Goal: Information Seeking & Learning: Learn about a topic

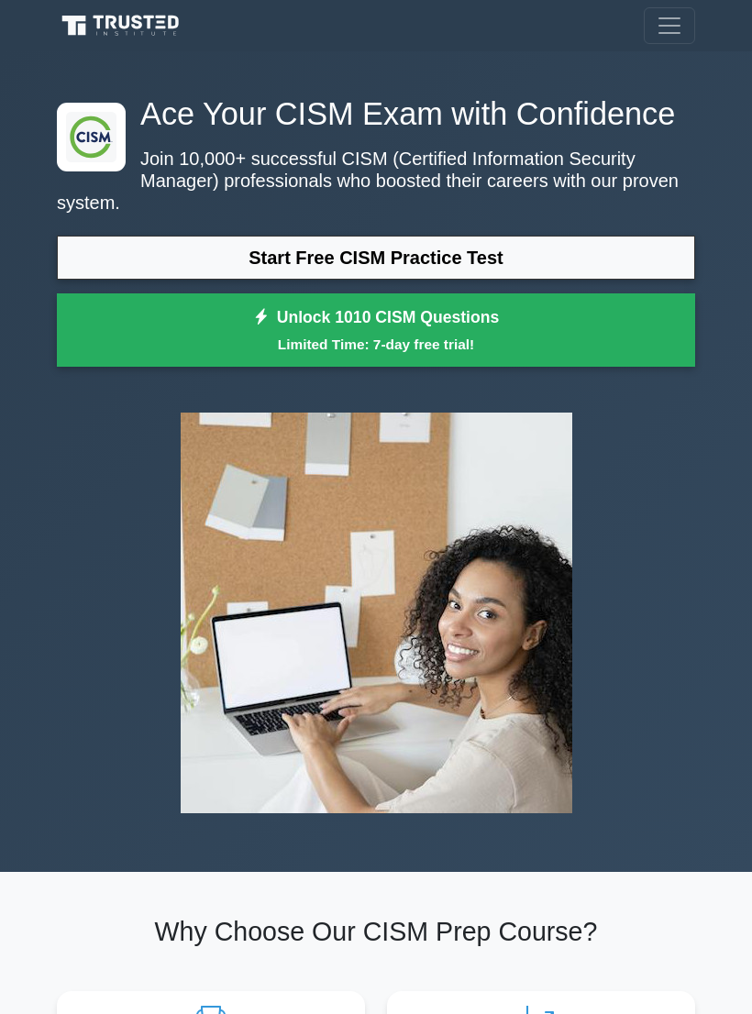
click at [674, 3] on nav "Register" at bounding box center [376, 25] width 752 height 51
click at [502, 280] on link "Start Free CISM Practice Test" at bounding box center [376, 258] width 638 height 44
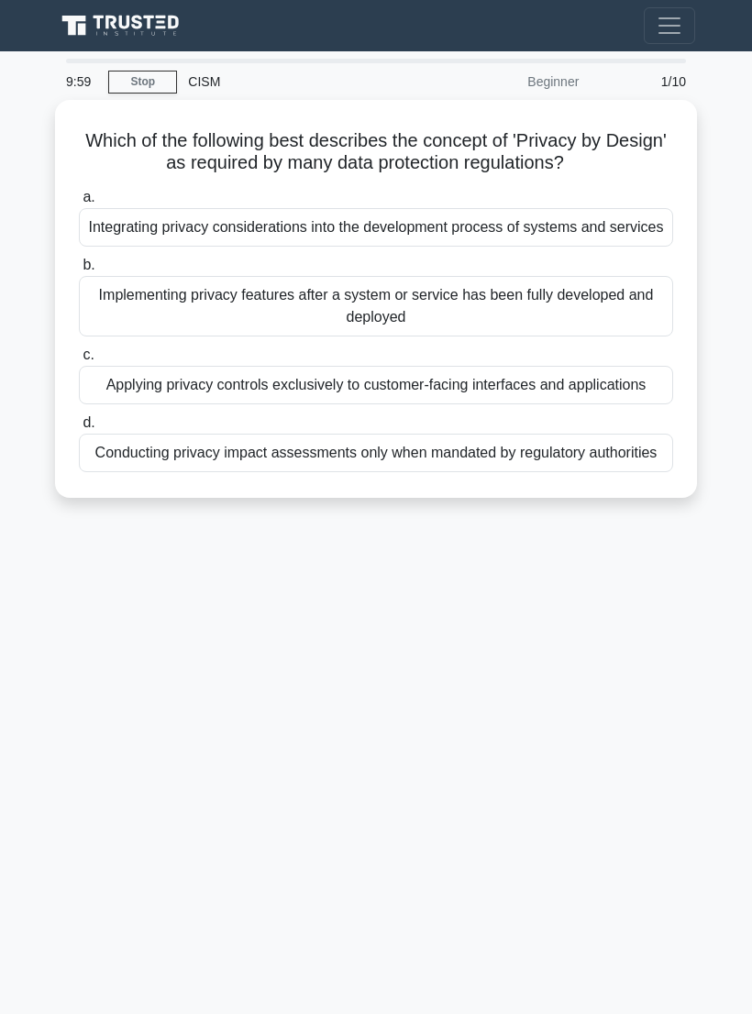
click at [681, 12] on span "Toggle navigation" at bounding box center [670, 26] width 28 height 28
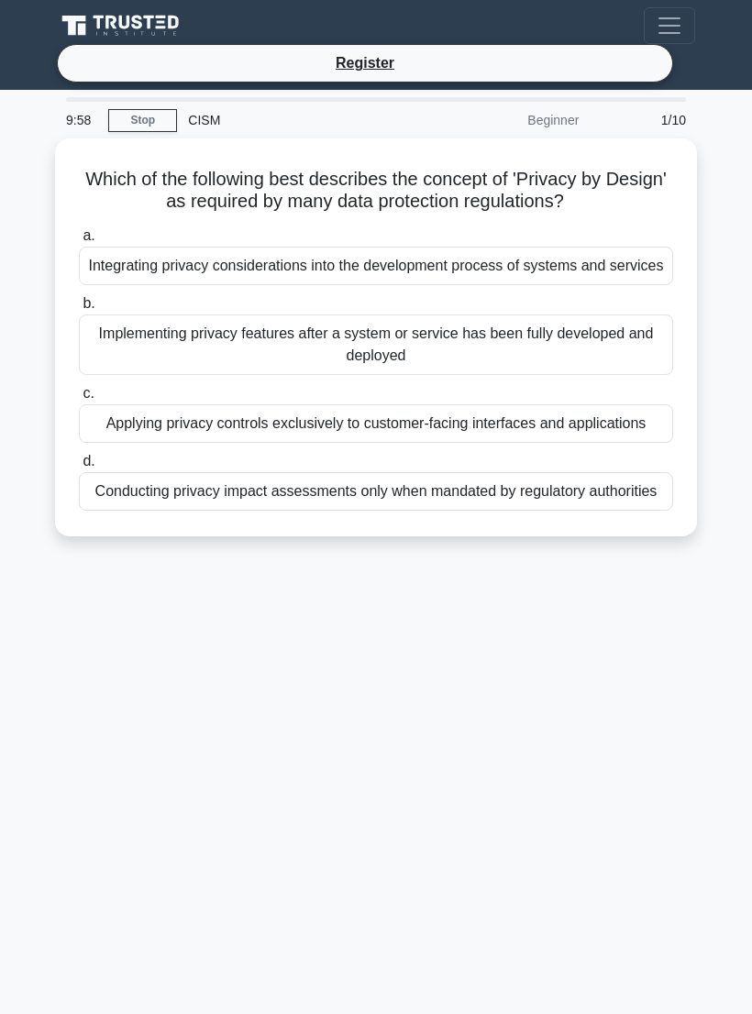
click at [481, 59] on li "Register" at bounding box center [365, 63] width 616 height 39
click at [387, 57] on link "Register" at bounding box center [365, 62] width 81 height 23
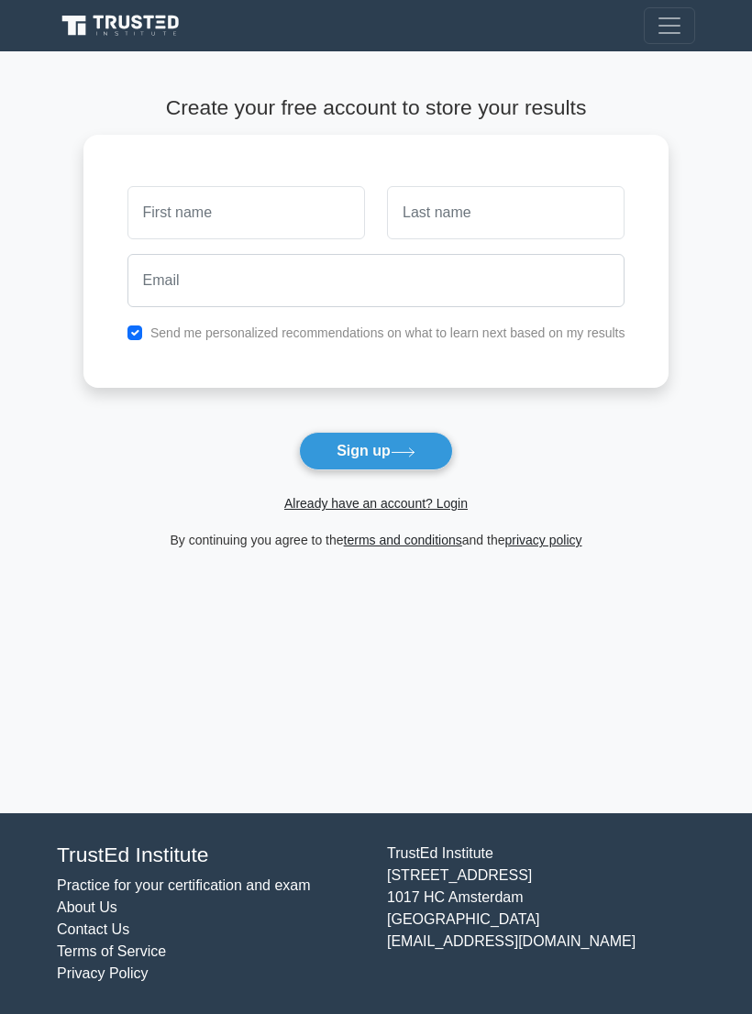
click at [434, 504] on link "Already have an account? Login" at bounding box center [375, 503] width 183 height 15
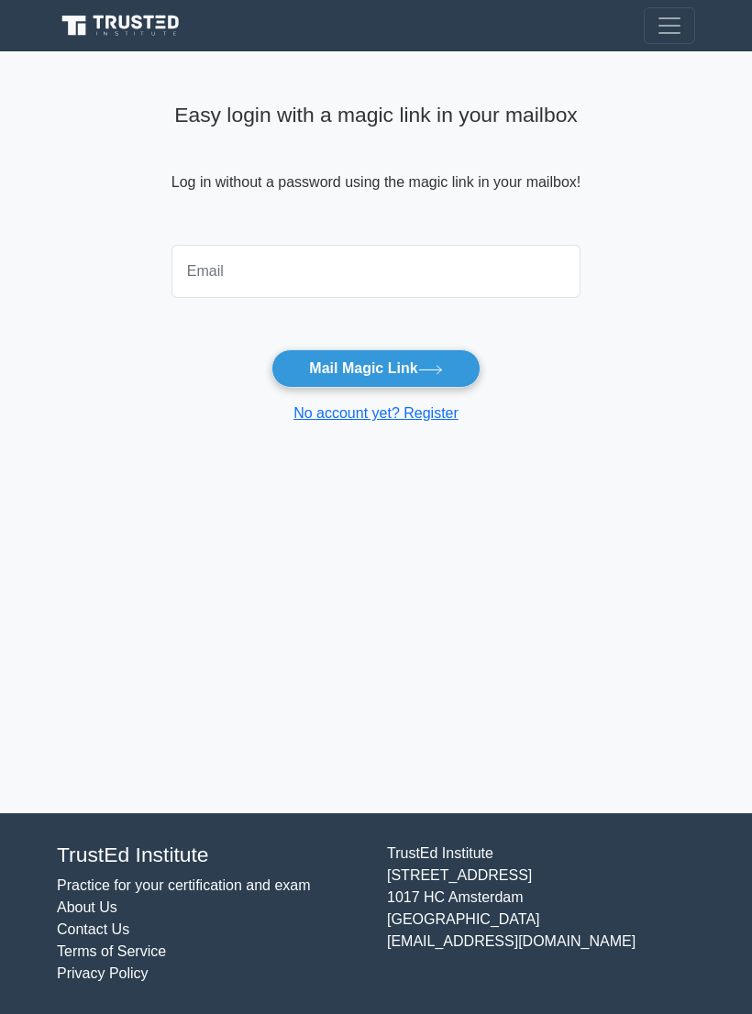
click at [399, 259] on input "email" at bounding box center [375, 271] width 409 height 53
click at [395, 344] on form "srinumech.28@gmail.cm Mail Magic Link No account yet? Register" at bounding box center [375, 331] width 409 height 187
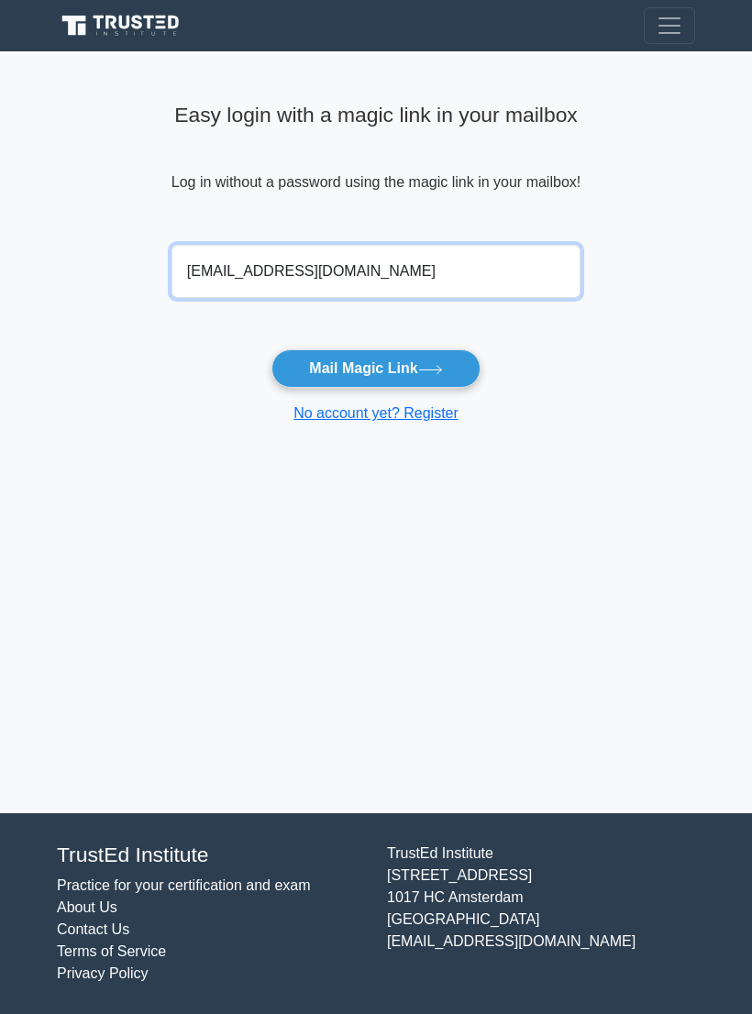
click at [467, 274] on input "srinumech.28@gmail.cm" at bounding box center [375, 271] width 409 height 53
type input "srinumech.28@gmail.com"
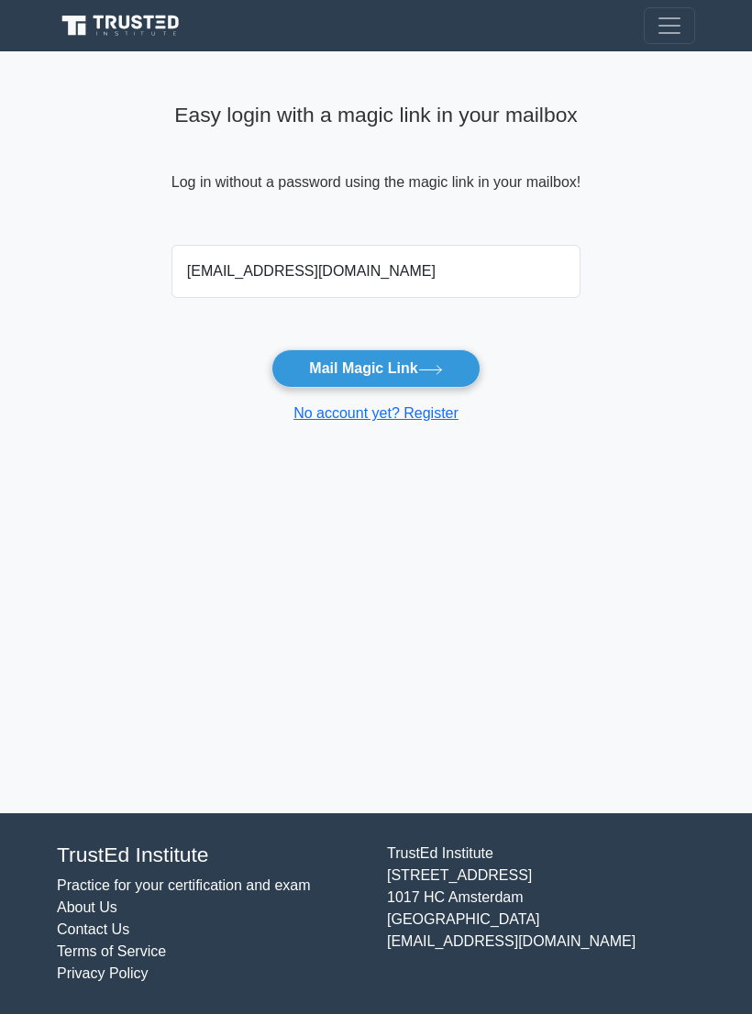
click at [403, 356] on button "Mail Magic Link" at bounding box center [375, 368] width 208 height 39
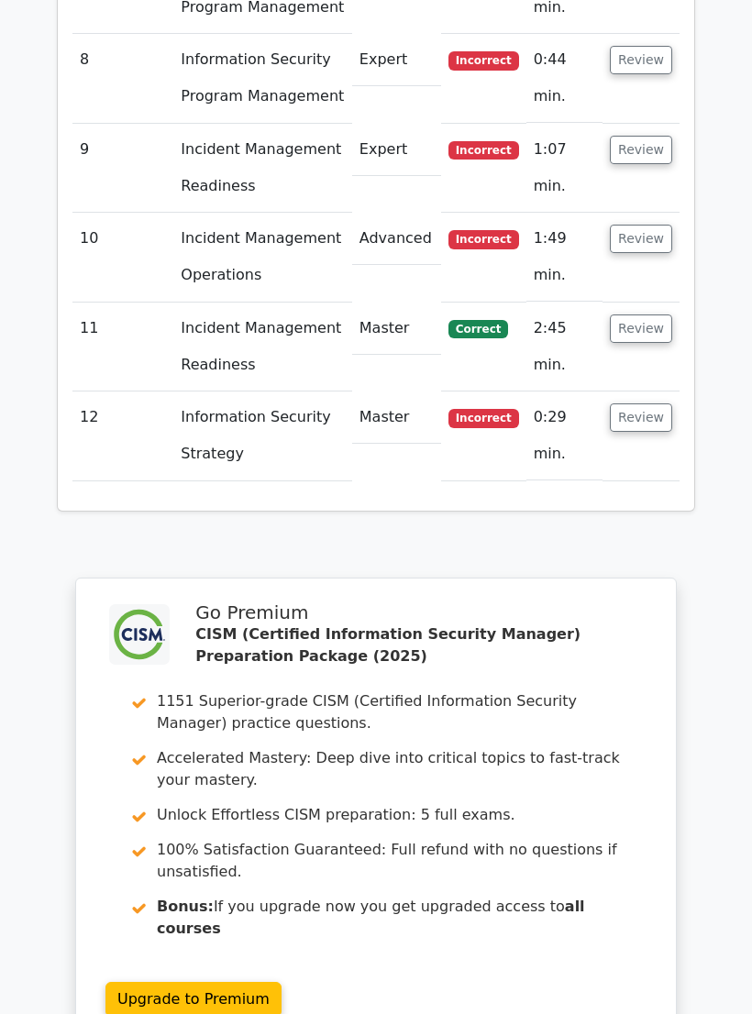
scroll to position [3484, 0]
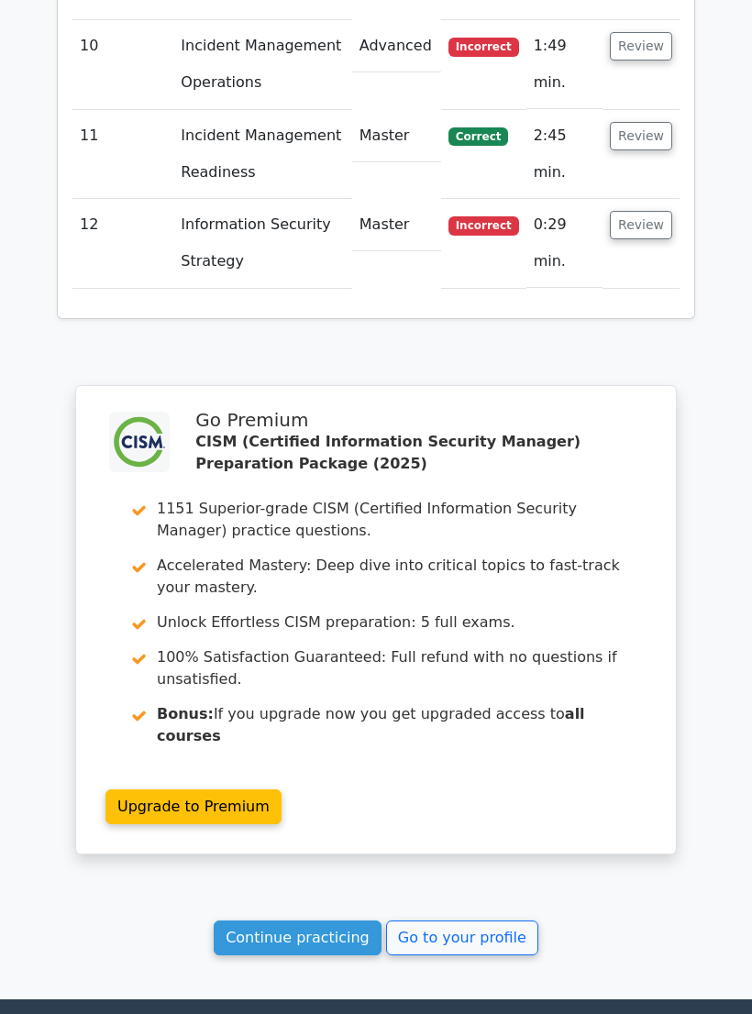
click at [271, 921] on link "Continue practicing" at bounding box center [298, 938] width 168 height 35
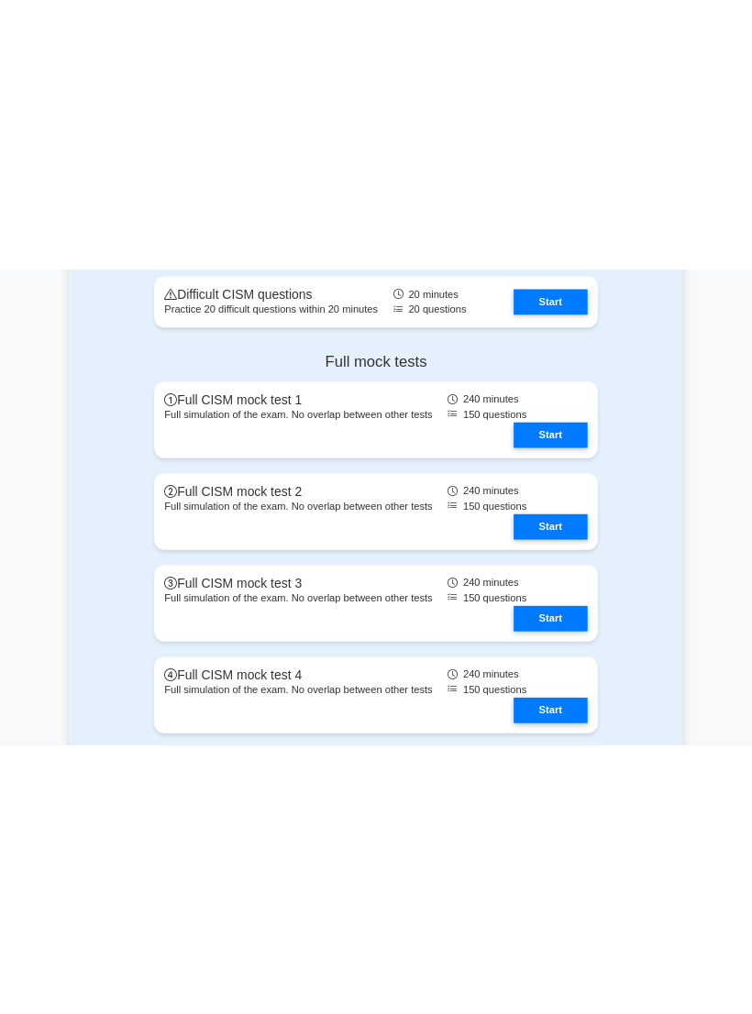
scroll to position [2815, 0]
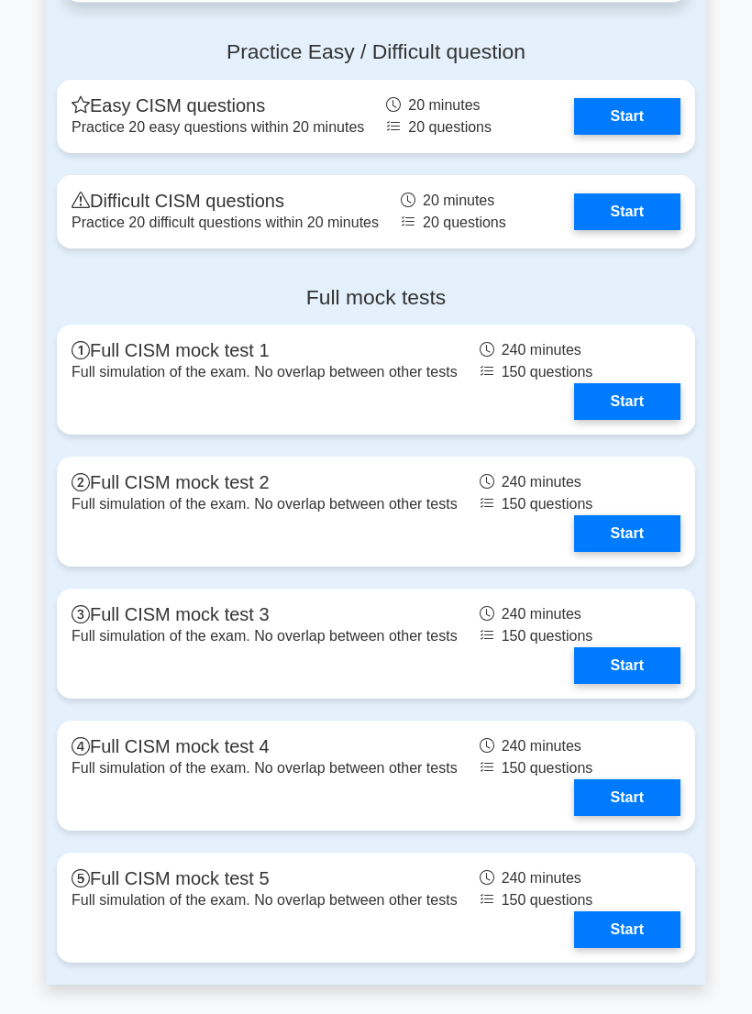
click at [659, 230] on link "Start" at bounding box center [627, 211] width 106 height 37
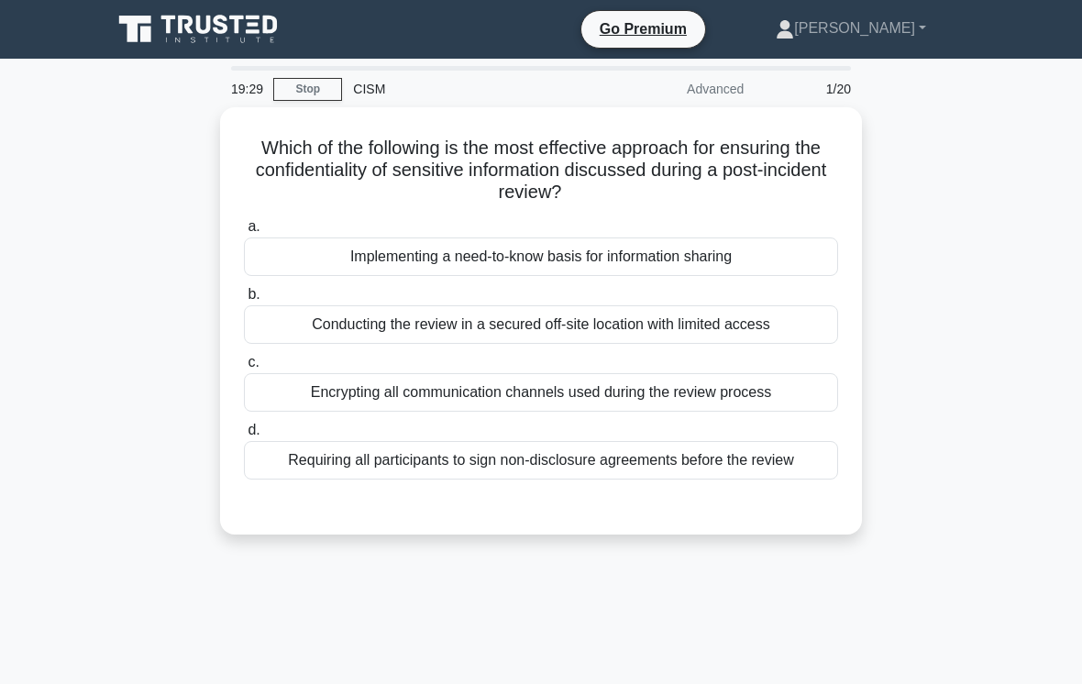
click at [751, 373] on div "Encrypting all communication channels used during the review process" at bounding box center [541, 392] width 594 height 39
click at [244, 369] on input "c. Encrypting all communication channels used during the review process" at bounding box center [244, 363] width 0 height 12
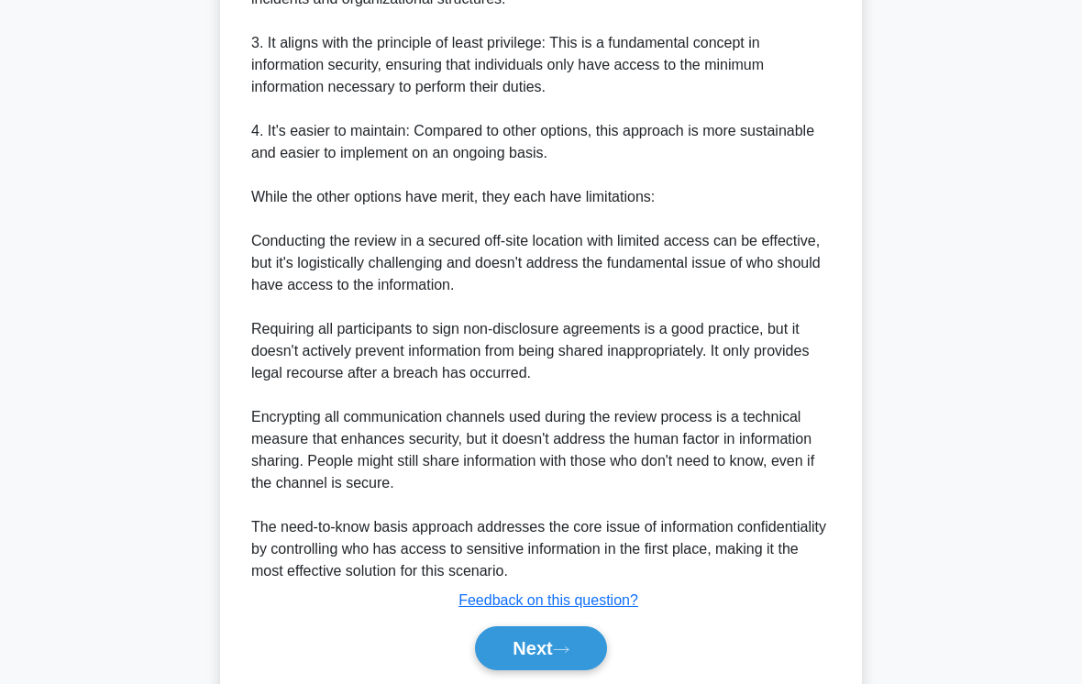
scroll to position [816, 0]
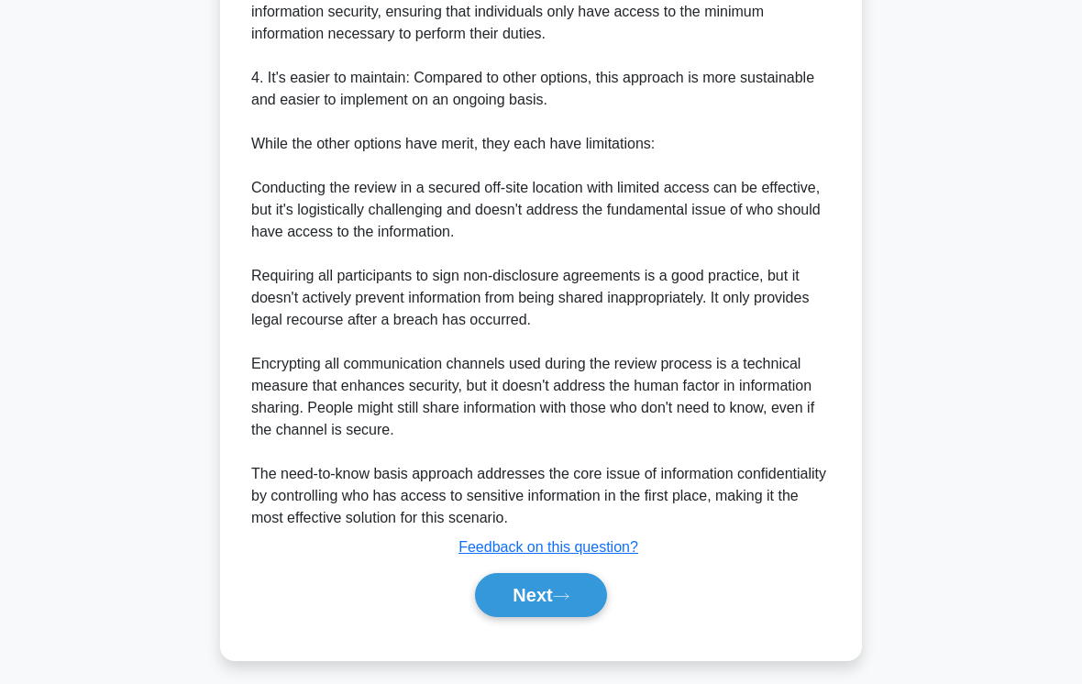
click at [592, 613] on button "Next" at bounding box center [540, 595] width 131 height 44
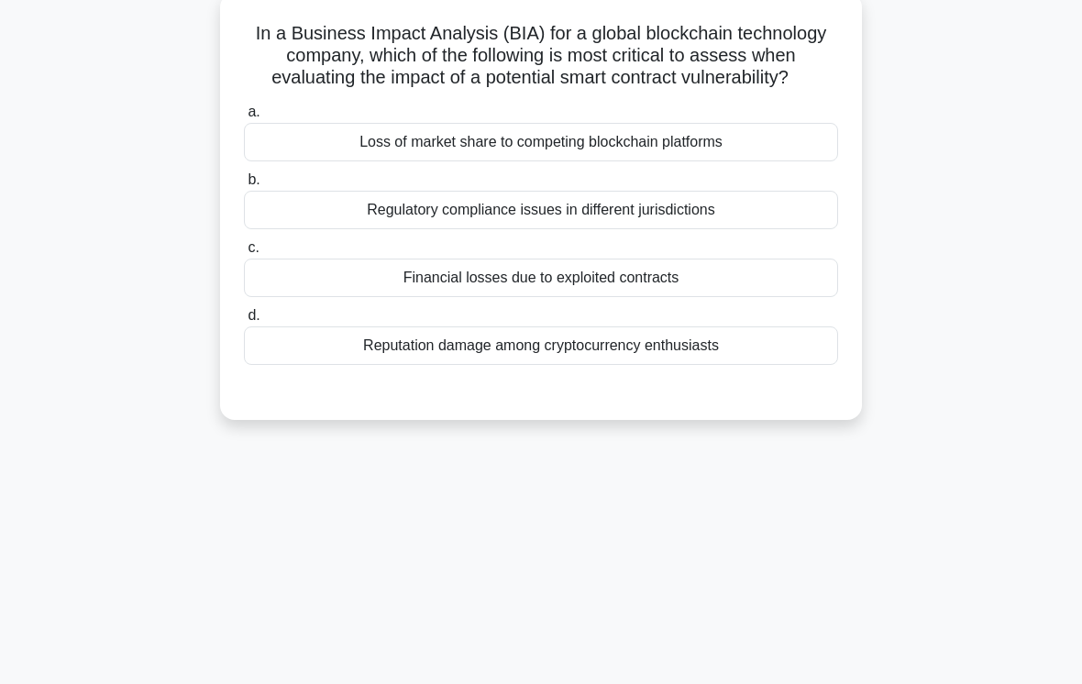
scroll to position [0, 0]
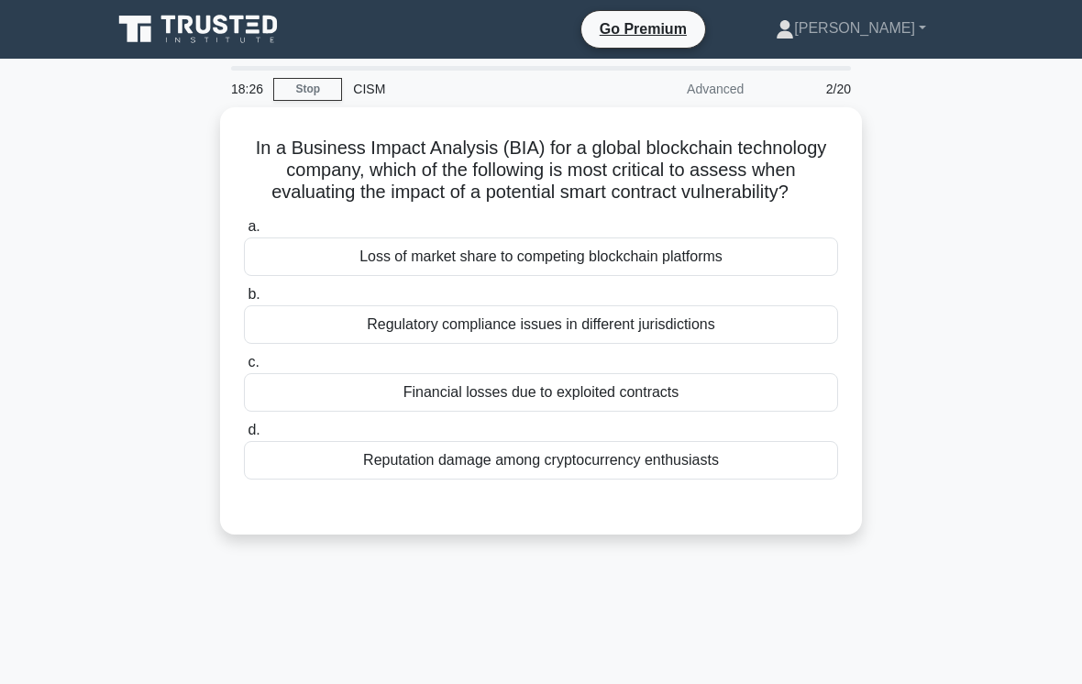
click at [751, 344] on div "Regulatory compliance issues in different jurisdictions" at bounding box center [541, 324] width 594 height 39
click at [244, 301] on input "b. Regulatory compliance issues in different jurisdictions" at bounding box center [244, 295] width 0 height 12
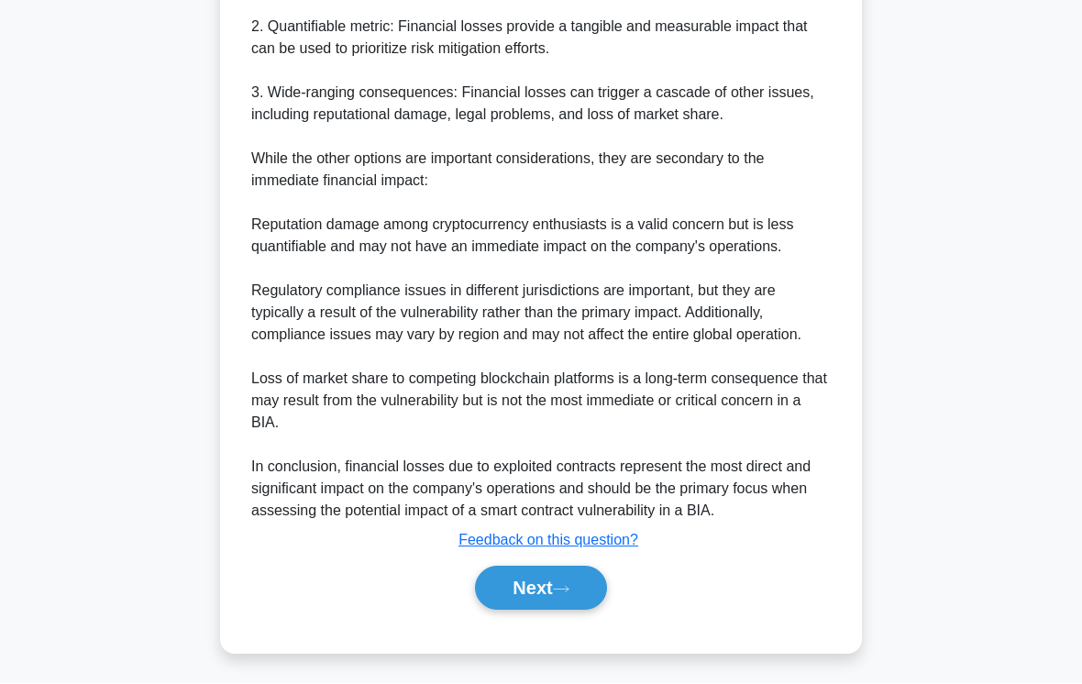
scroll to position [860, 0]
click at [567, 595] on icon at bounding box center [561, 590] width 17 height 10
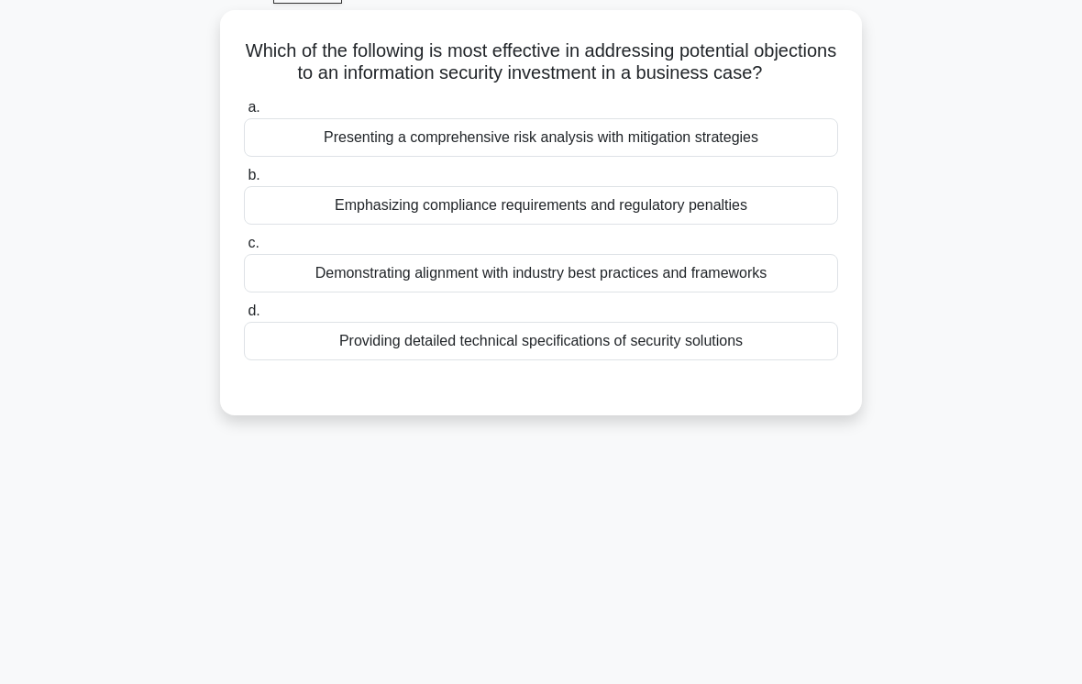
scroll to position [51, 0]
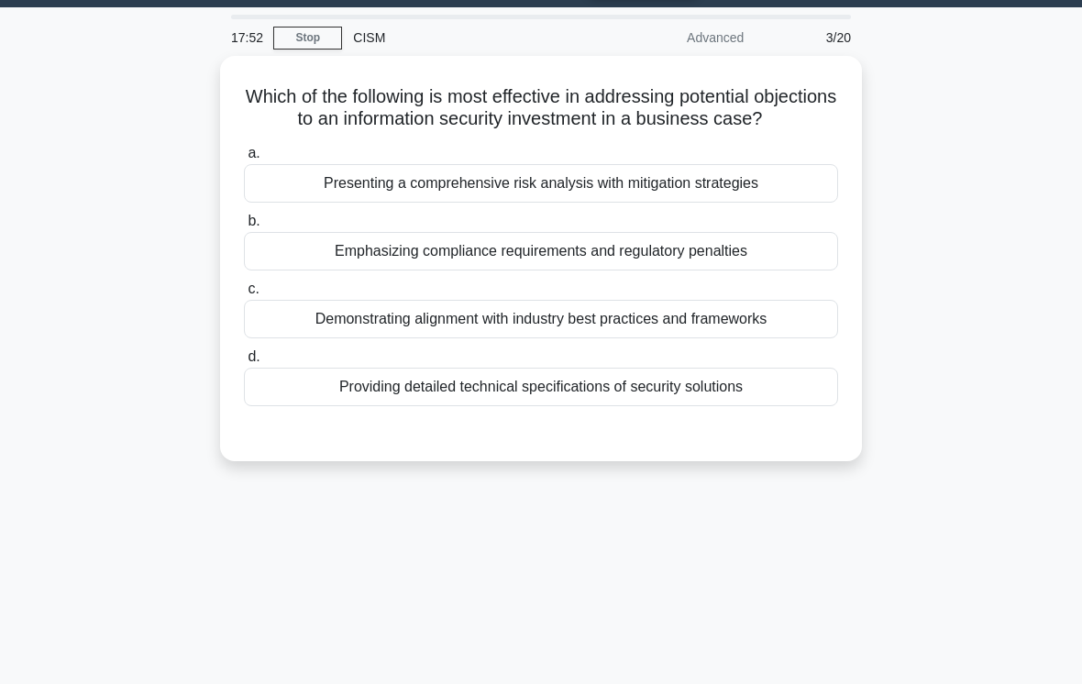
click at [751, 579] on div "17:52 Stop CISM Advanced 3/20 Which of the following is most effective in addre…" at bounding box center [541, 473] width 880 height 917
click at [751, 223] on div "a. Presenting a comprehensive risk analysis with mitigation strategies b. Empha…" at bounding box center [541, 273] width 616 height 271
click at [751, 222] on div "a. Presenting a comprehensive risk analysis with mitigation strategies b. Empha…" at bounding box center [541, 273] width 616 height 271
click at [751, 200] on div "Presenting a comprehensive risk analysis with mitigation strategies" at bounding box center [541, 183] width 594 height 39
click at [244, 160] on input "a. Presenting a comprehensive risk analysis with mitigation strategies" at bounding box center [244, 154] width 0 height 12
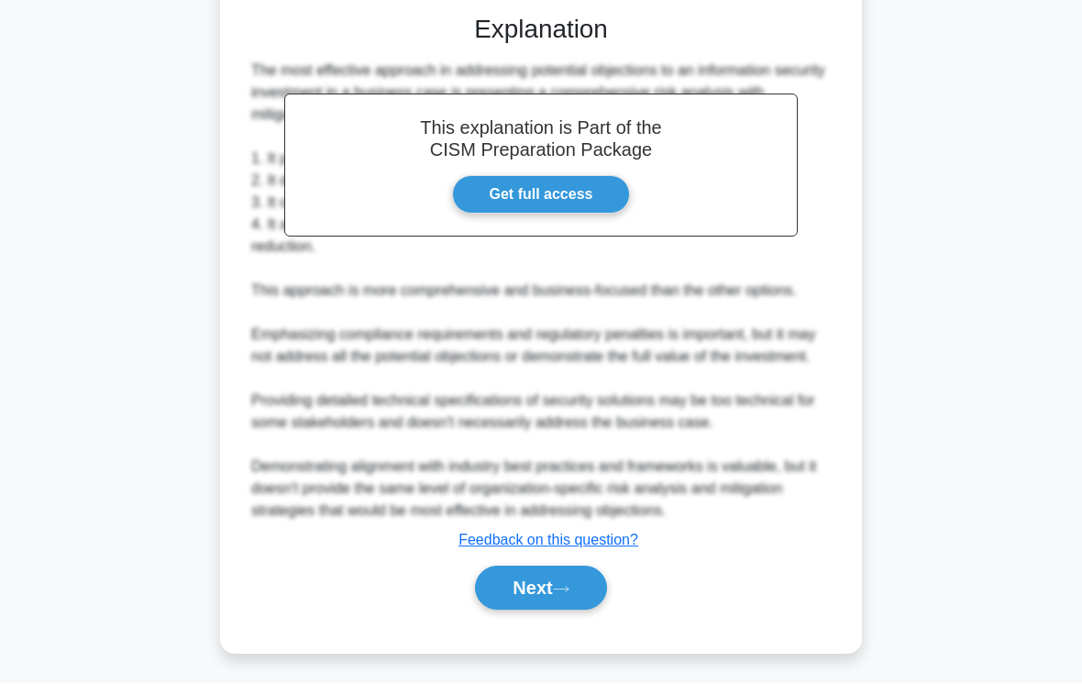
scroll to position [572, 0]
click at [563, 595] on icon at bounding box center [561, 590] width 17 height 10
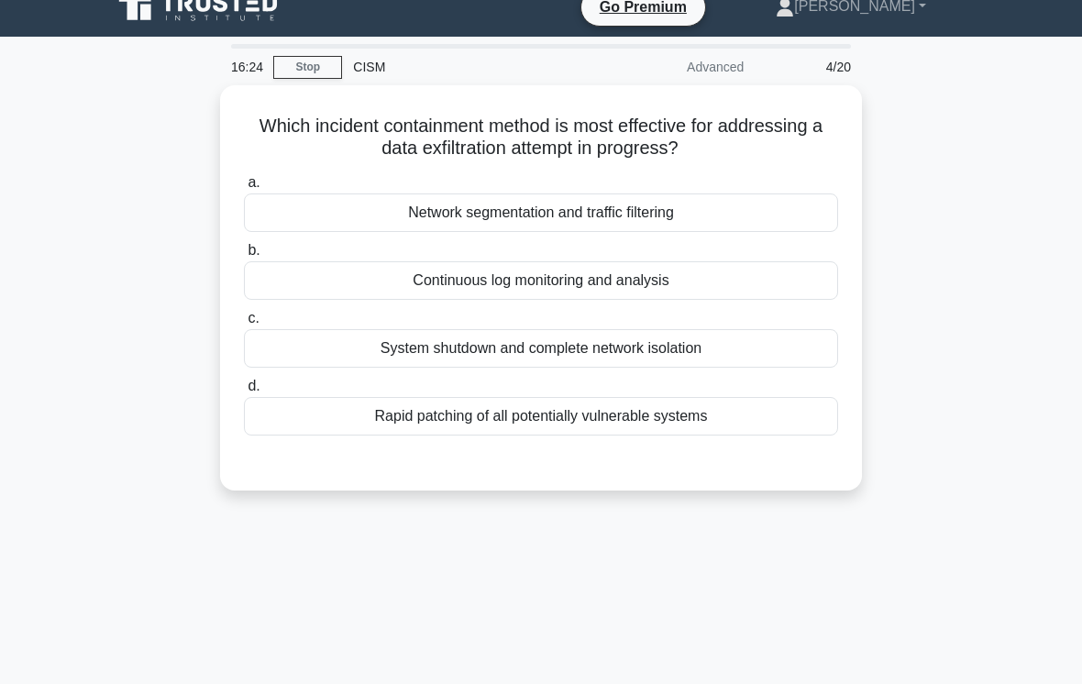
scroll to position [0, 0]
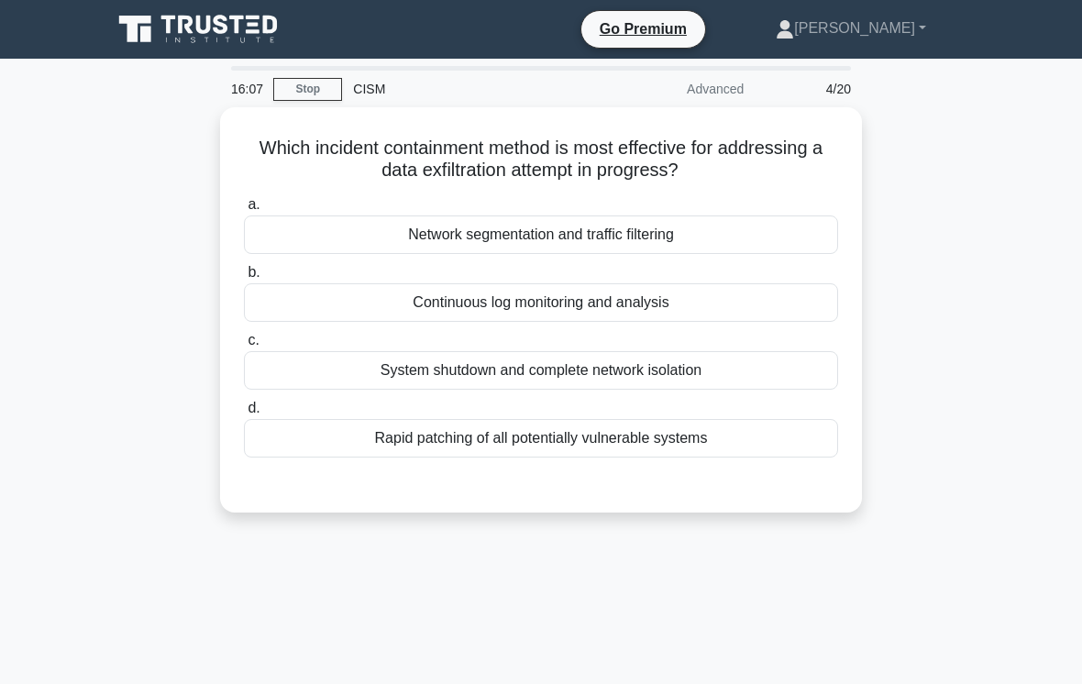
click at [751, 381] on div "System shutdown and complete network isolation" at bounding box center [541, 370] width 594 height 39
click at [244, 347] on input "c. System shutdown and complete network isolation" at bounding box center [244, 341] width 0 height 12
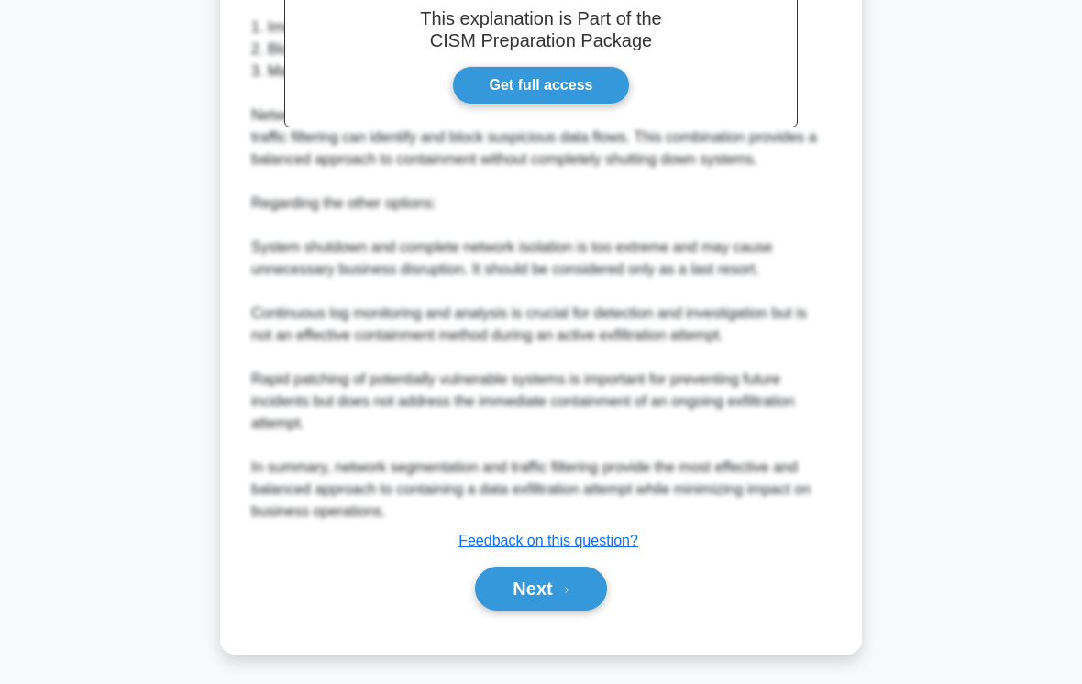
scroll to position [640, 0]
click at [561, 595] on icon at bounding box center [561, 590] width 17 height 10
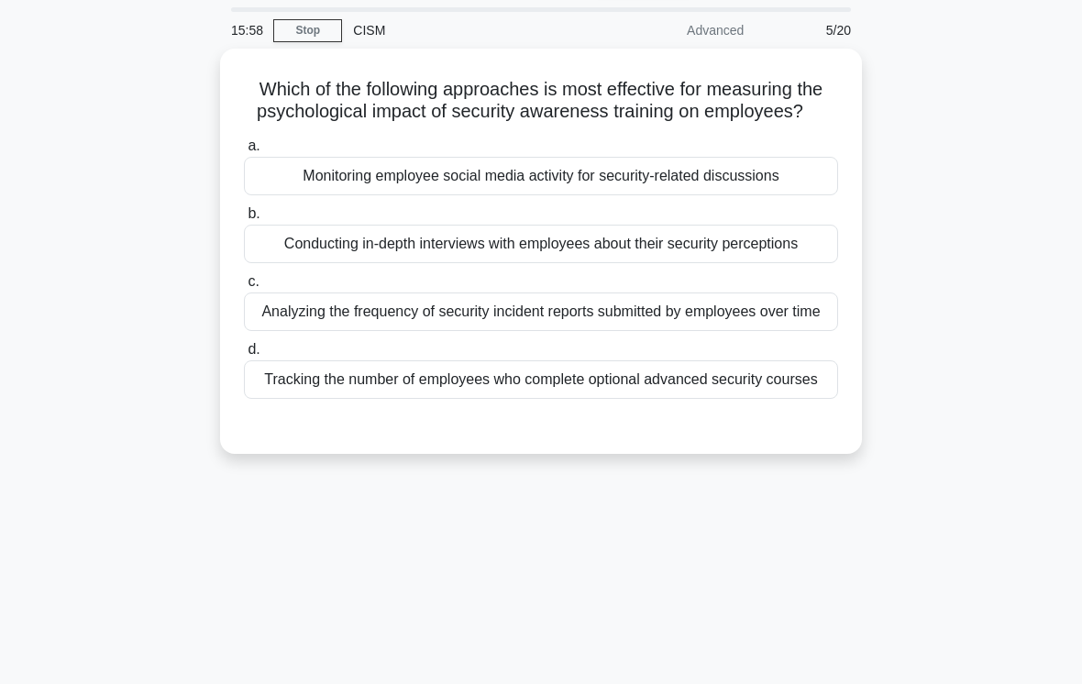
scroll to position [48, 0]
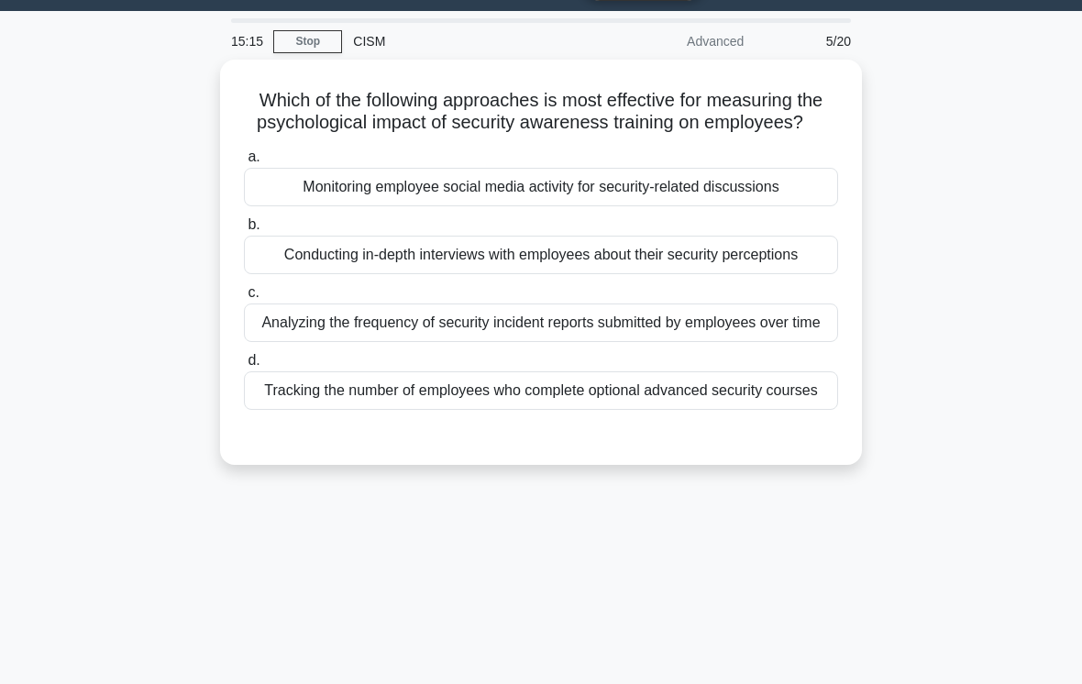
click at [751, 342] on div "Analyzing the frequency of security incident reports submitted by employees ove…" at bounding box center [541, 323] width 594 height 39
click at [244, 299] on input "c. Analyzing the frequency of security incident reports submitted by employees …" at bounding box center [244, 293] width 0 height 12
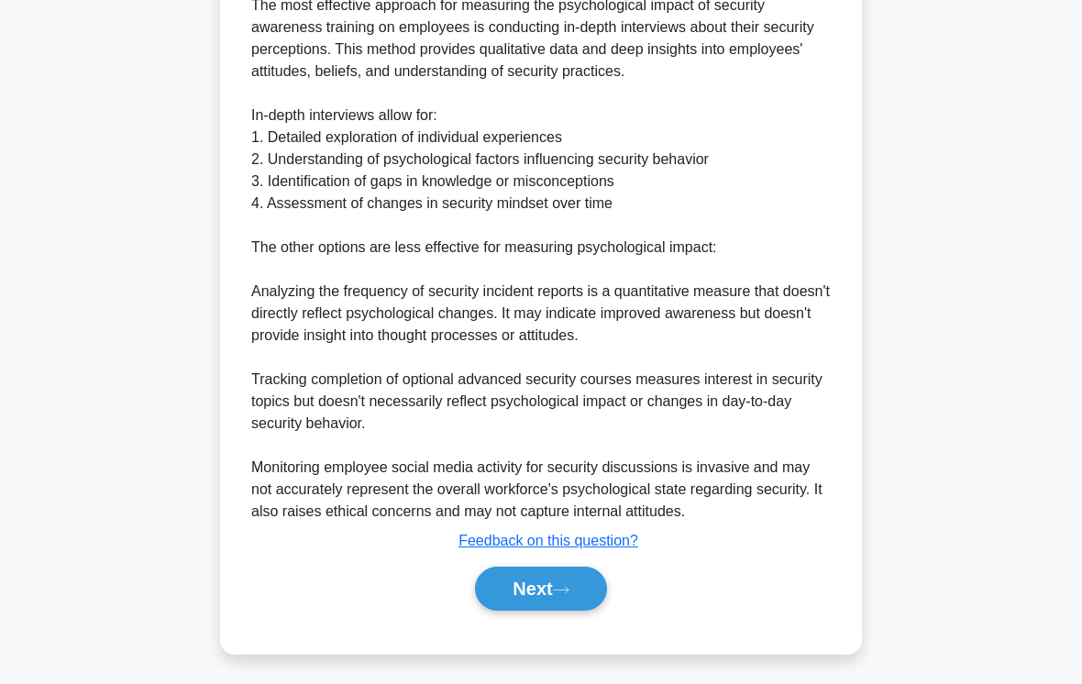
scroll to position [640, 0]
click at [600, 611] on button "Next" at bounding box center [540, 589] width 131 height 44
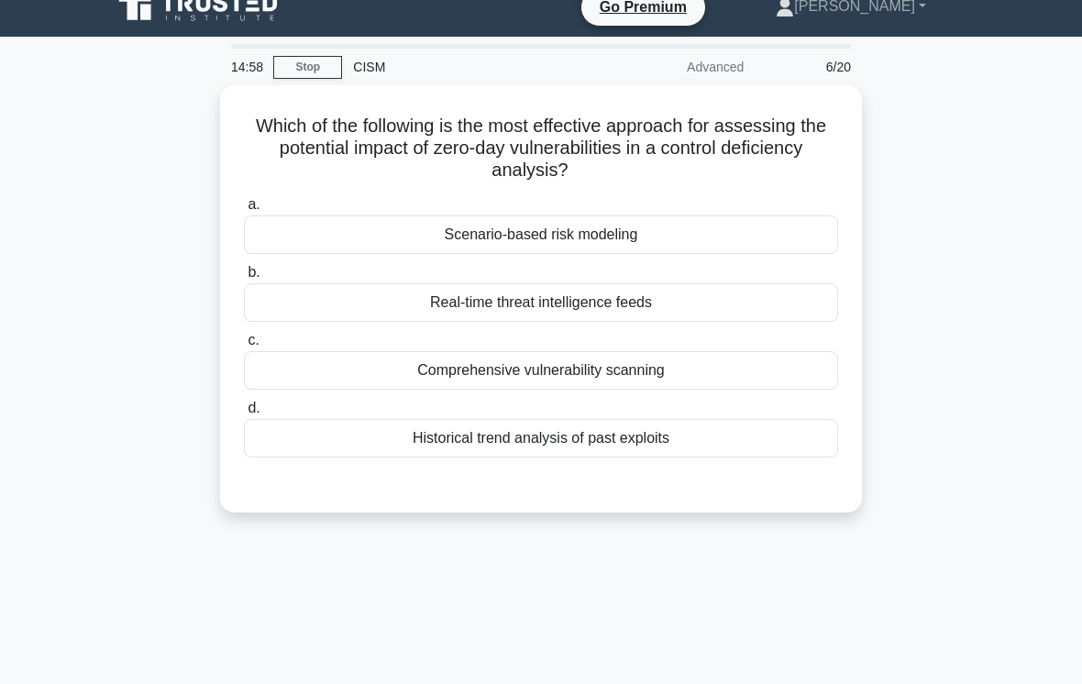
scroll to position [0, 0]
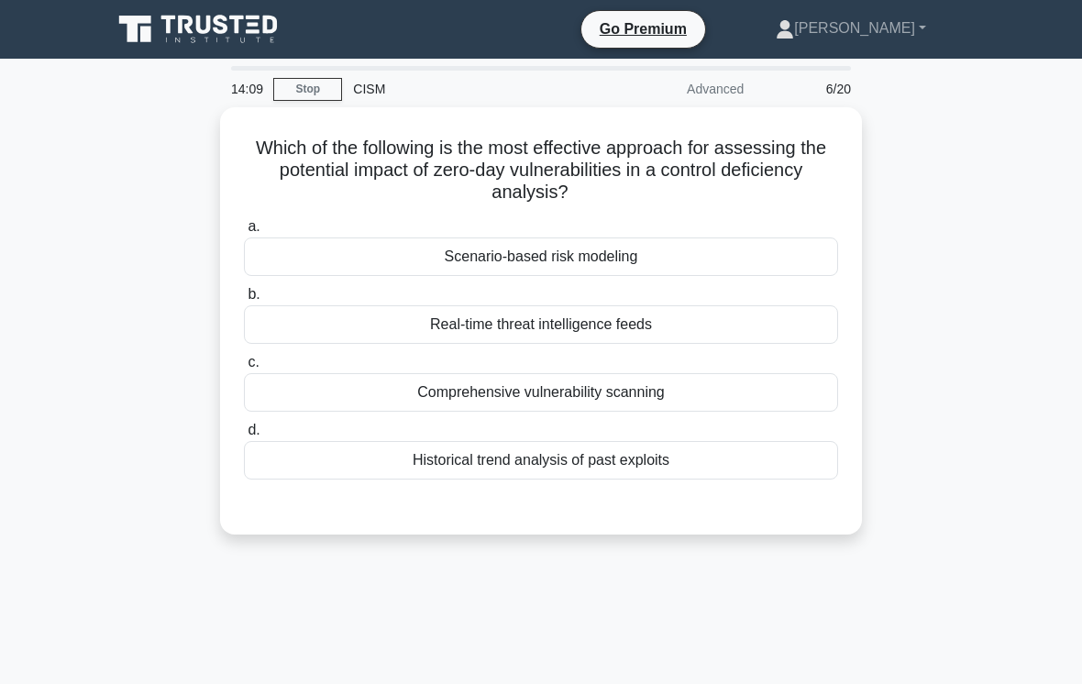
click at [751, 402] on div "Comprehensive vulnerability scanning" at bounding box center [541, 392] width 594 height 39
click at [244, 369] on input "c. Comprehensive vulnerability scanning" at bounding box center [244, 363] width 0 height 12
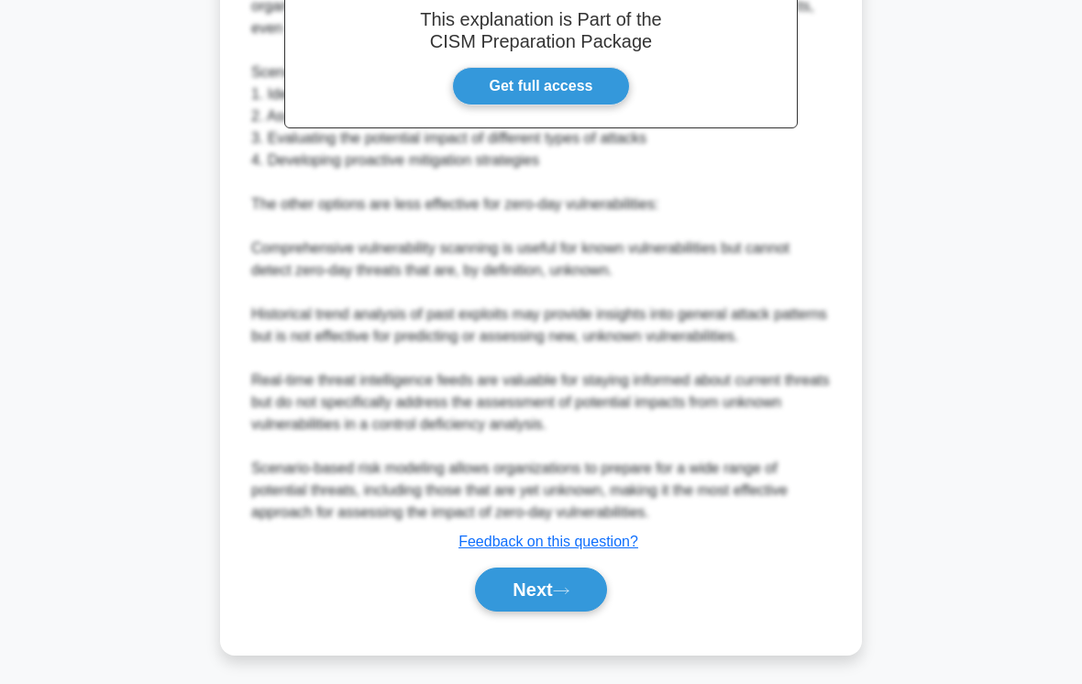
scroll to position [618, 0]
click at [548, 608] on button "Next" at bounding box center [540, 589] width 131 height 44
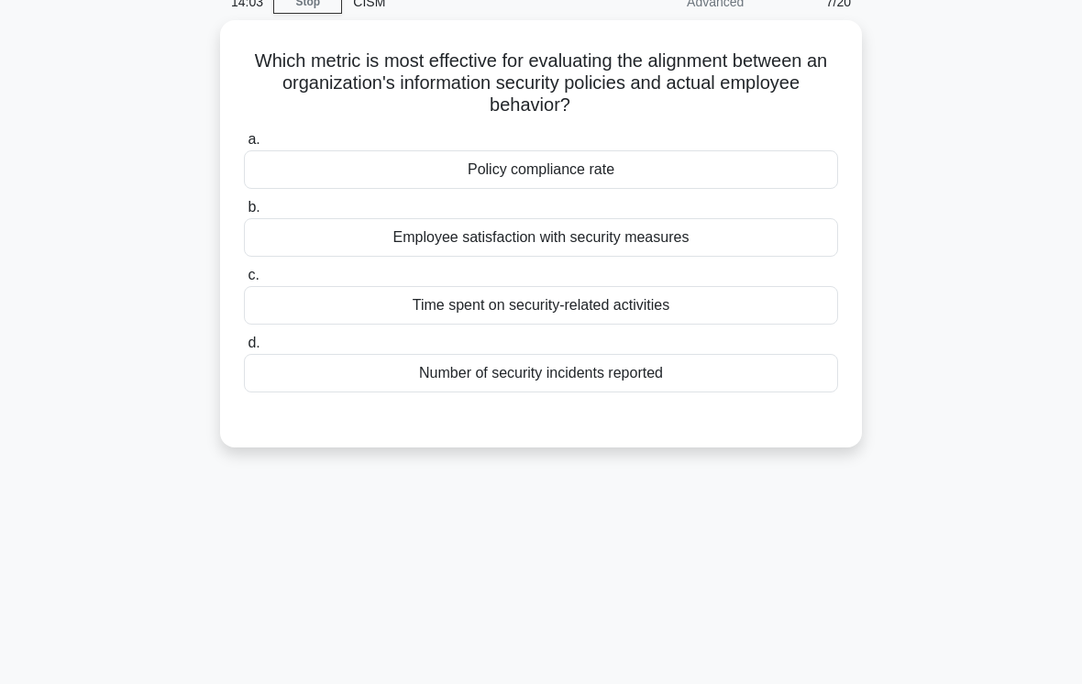
scroll to position [0, 0]
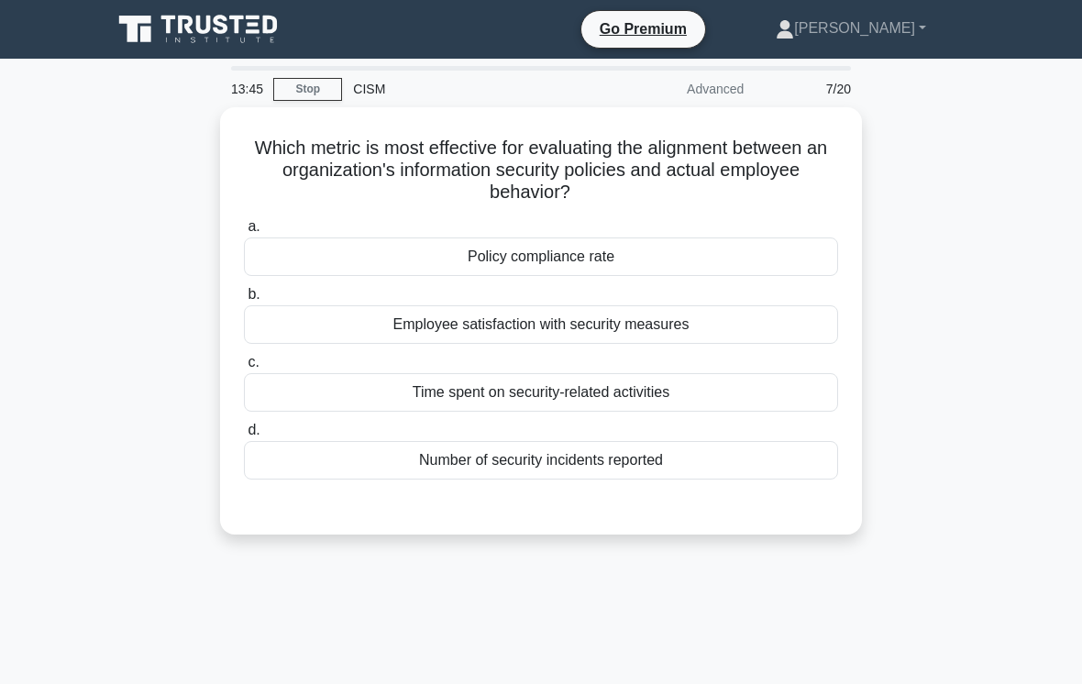
click at [751, 457] on div "Number of security incidents reported" at bounding box center [541, 460] width 594 height 39
click at [244, 436] on input "d. Number of security incidents reported" at bounding box center [244, 431] width 0 height 12
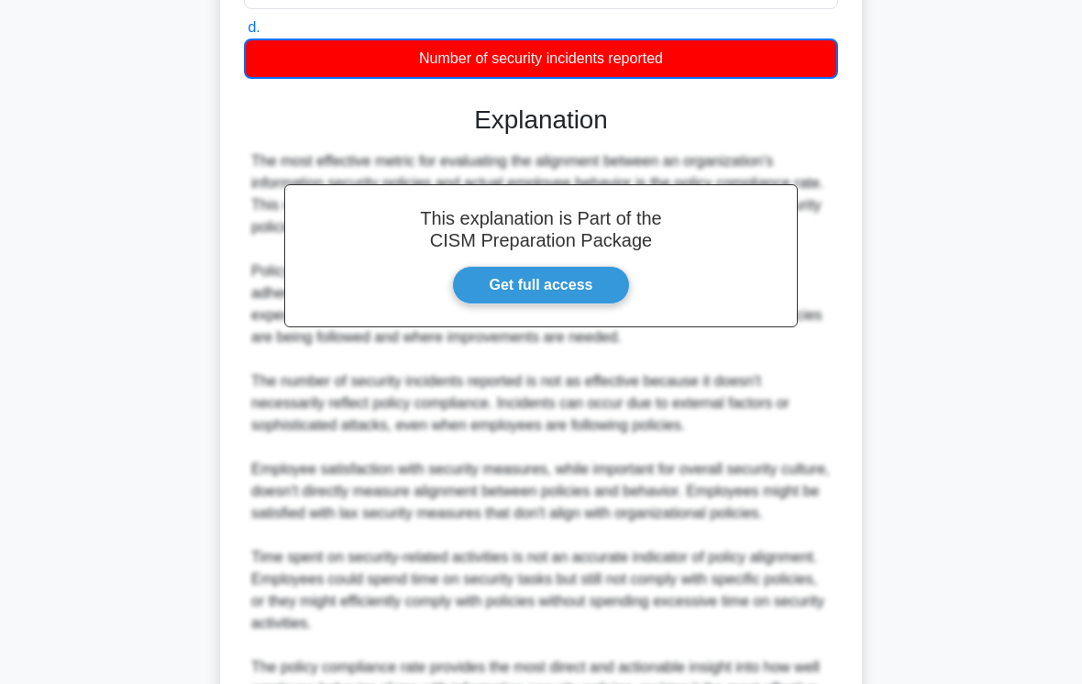
scroll to position [640, 0]
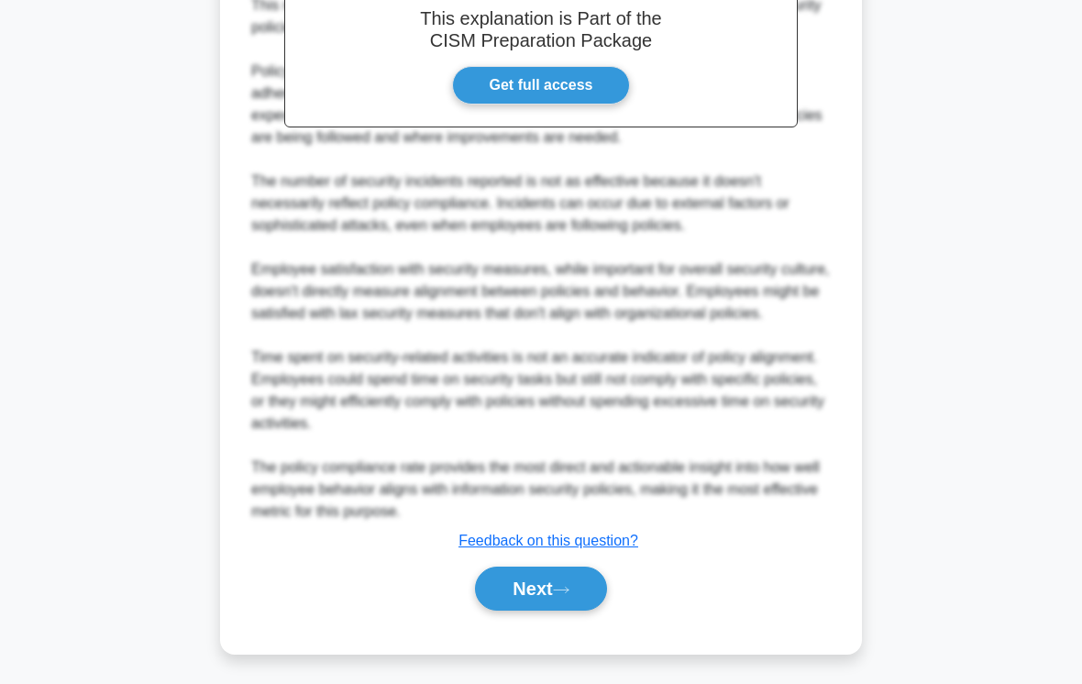
click at [549, 598] on button "Next" at bounding box center [540, 589] width 131 height 44
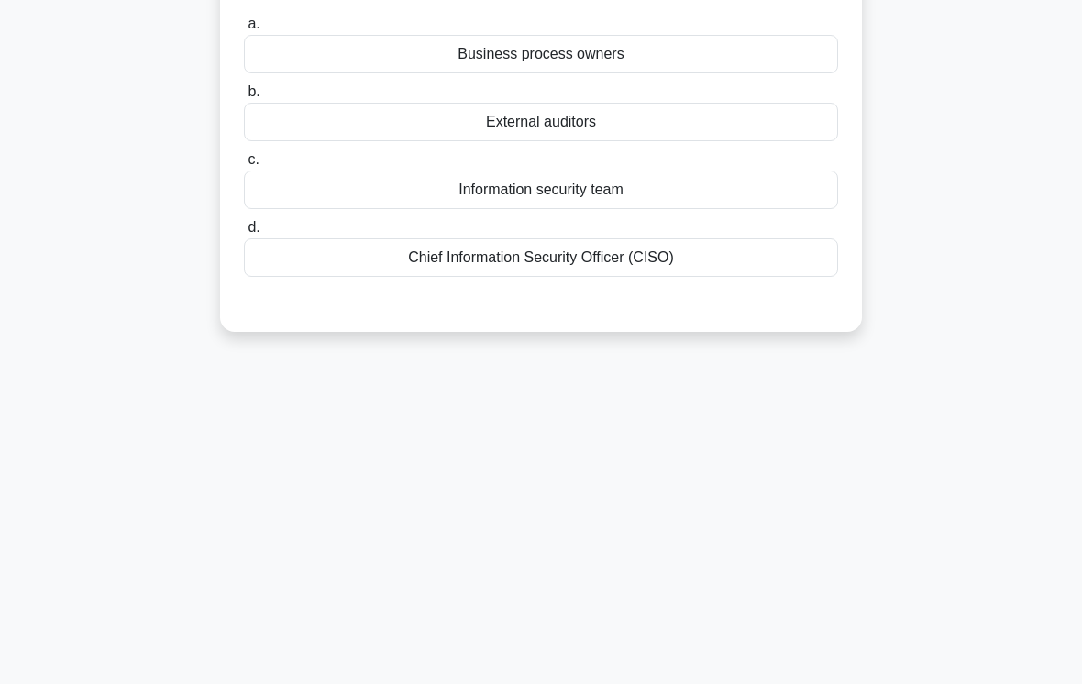
scroll to position [0, 0]
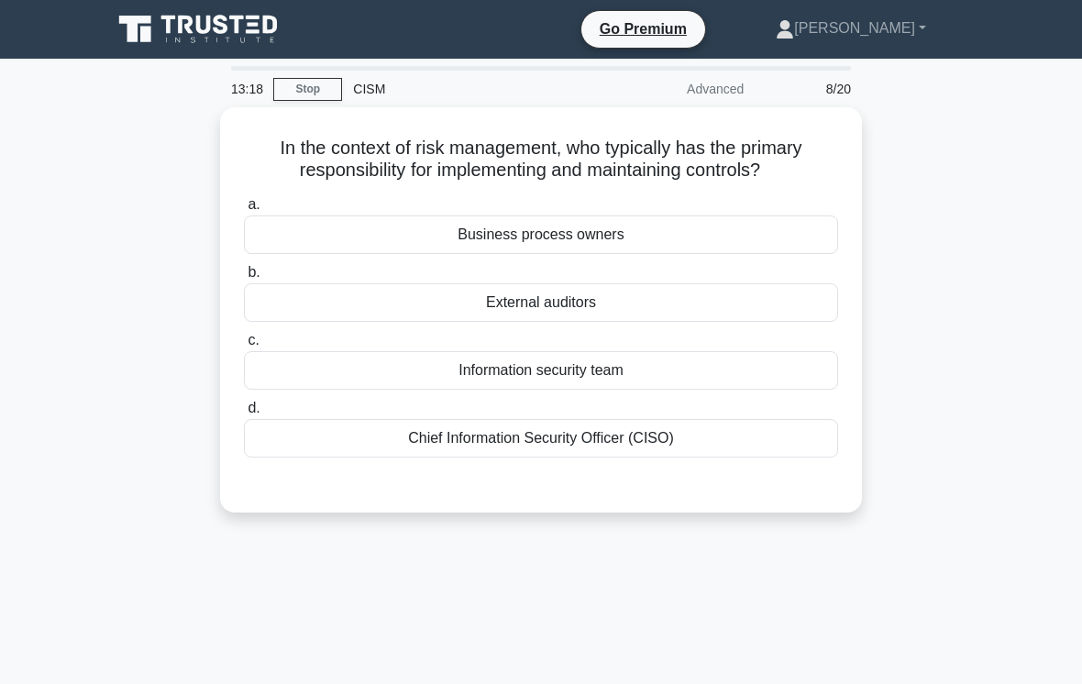
click at [751, 254] on div "Business process owners" at bounding box center [541, 234] width 594 height 39
click at [244, 211] on input "a. Business process owners" at bounding box center [244, 205] width 0 height 12
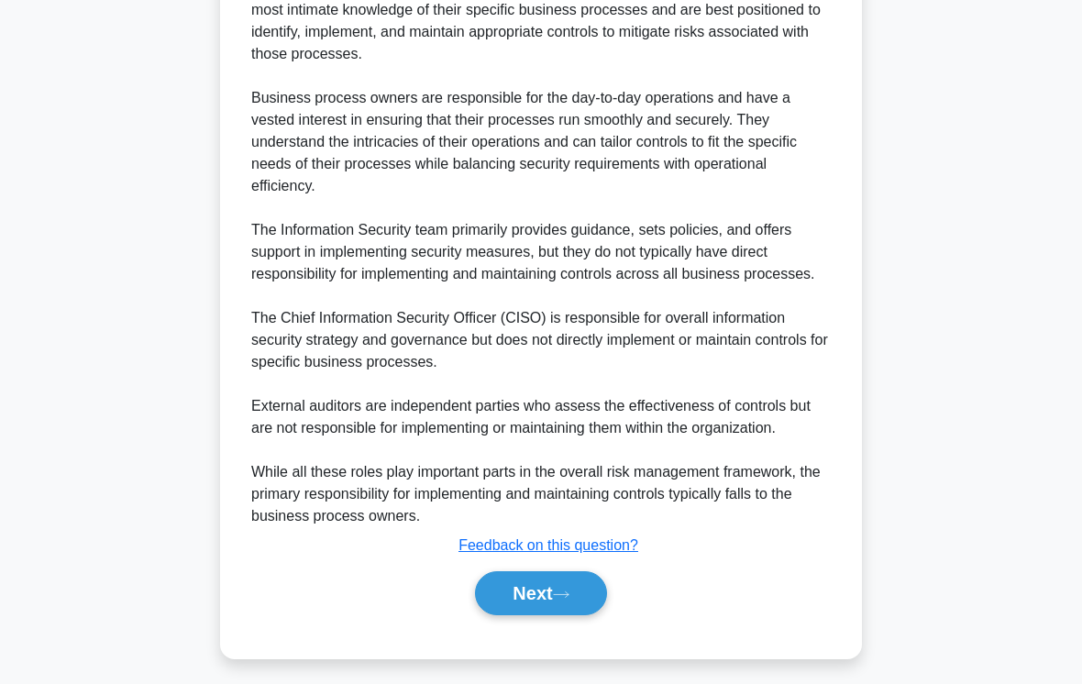
scroll to position [660, 0]
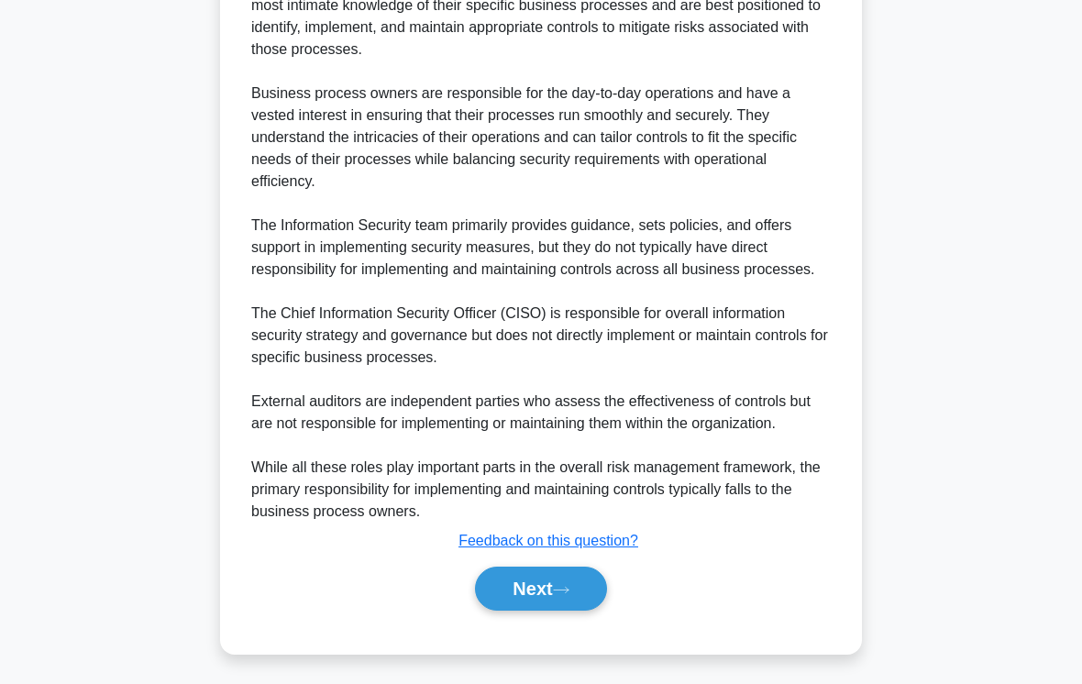
click at [569, 595] on icon at bounding box center [561, 590] width 17 height 10
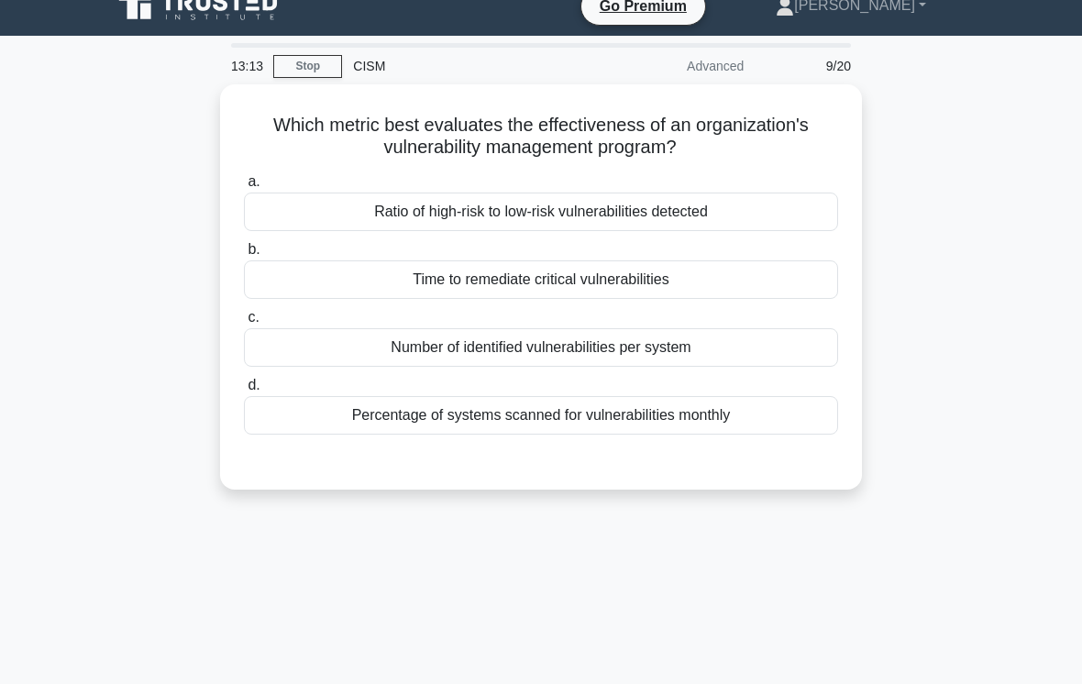
scroll to position [10, 0]
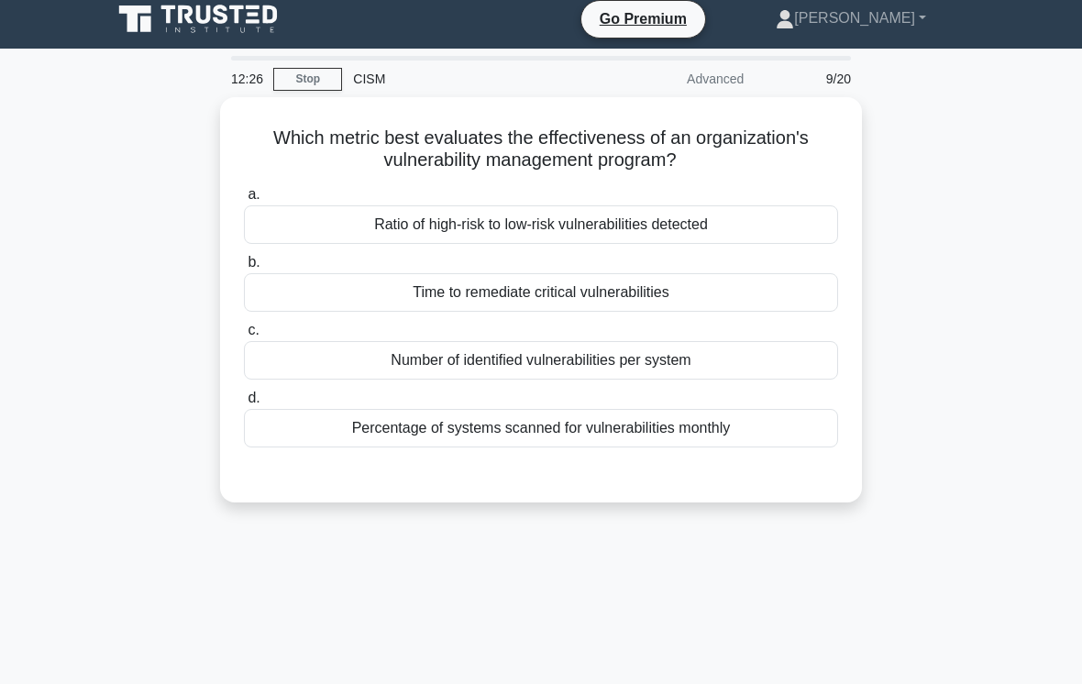
click at [751, 372] on div "Number of identified vulnerabilities per system" at bounding box center [541, 360] width 594 height 39
click at [244, 337] on input "c. Number of identified vulnerabilities per system" at bounding box center [244, 331] width 0 height 12
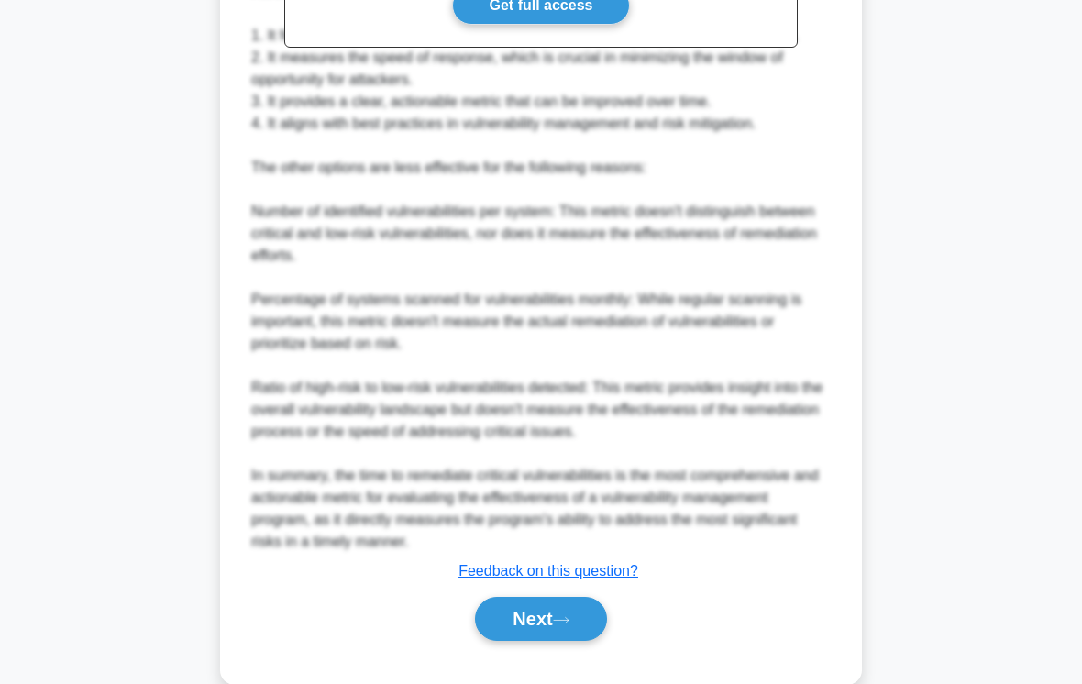
scroll to position [728, 0]
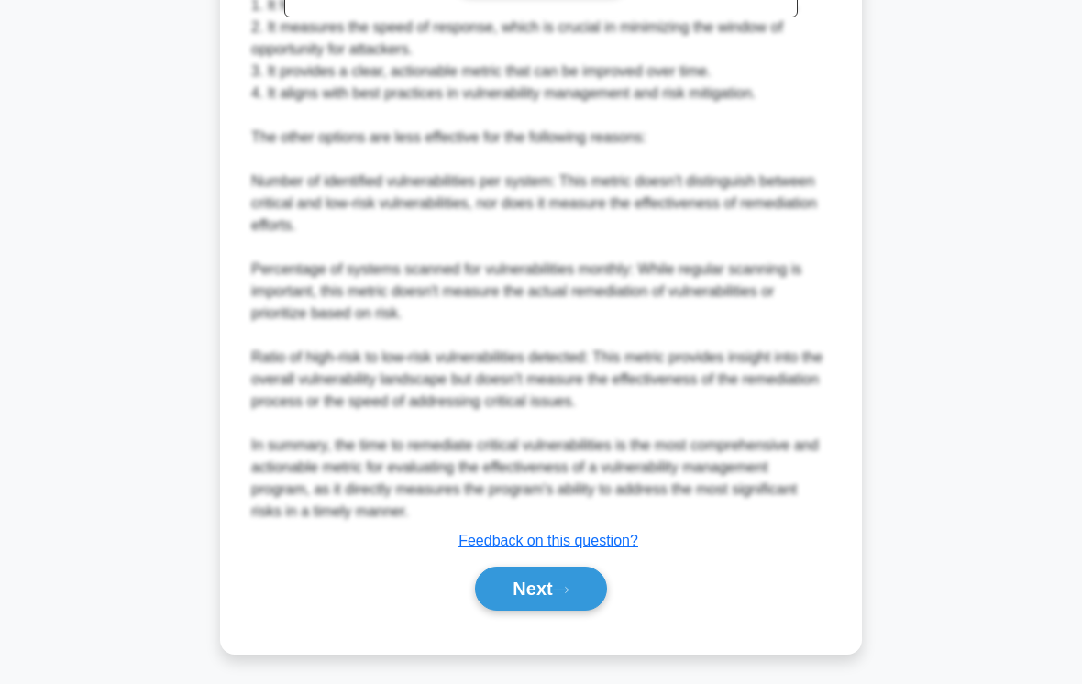
click at [561, 598] on button "Next" at bounding box center [540, 589] width 131 height 44
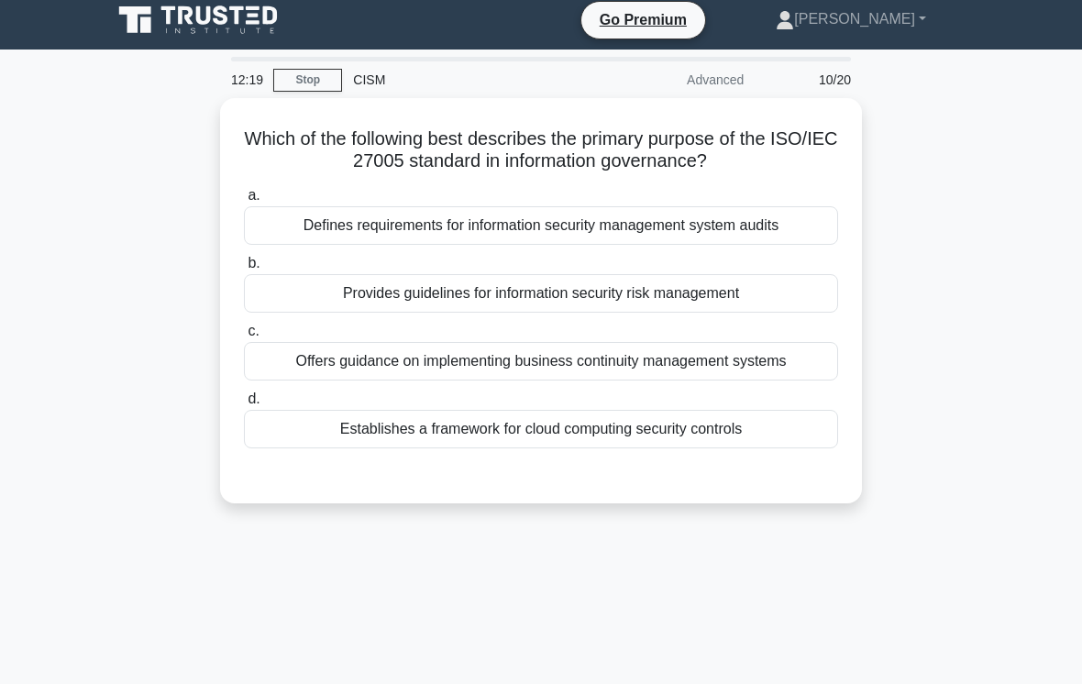
scroll to position [0, 0]
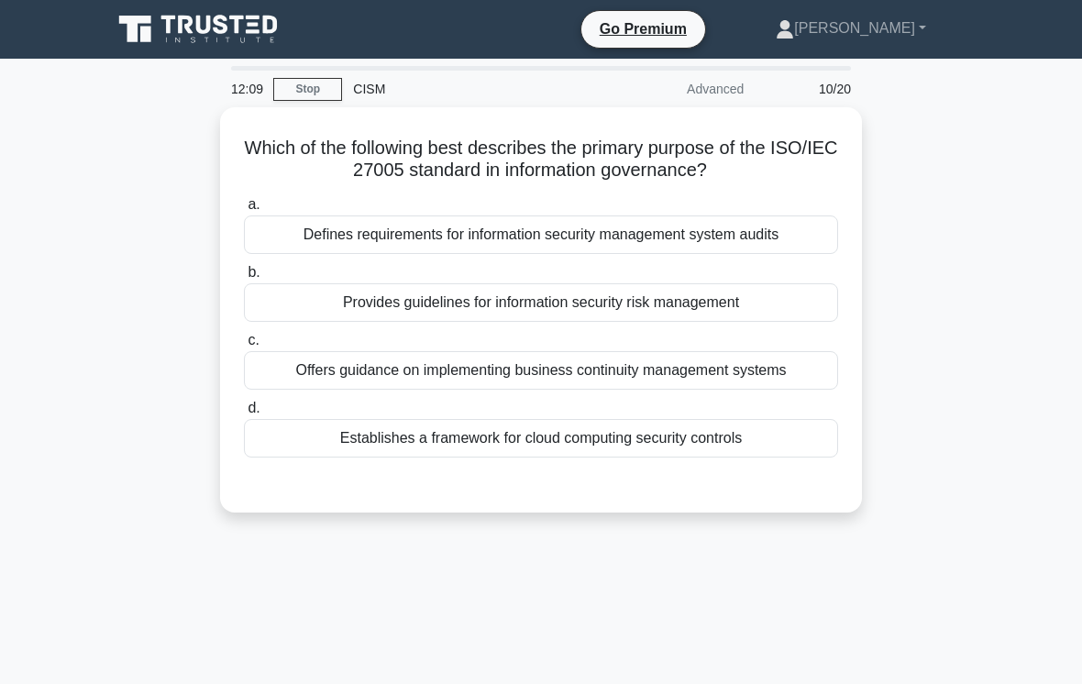
click at [751, 426] on div "Establishes a framework for cloud computing security controls" at bounding box center [541, 438] width 594 height 39
click at [244, 414] on input "d. Establishes a framework for cloud computing security controls" at bounding box center [244, 409] width 0 height 12
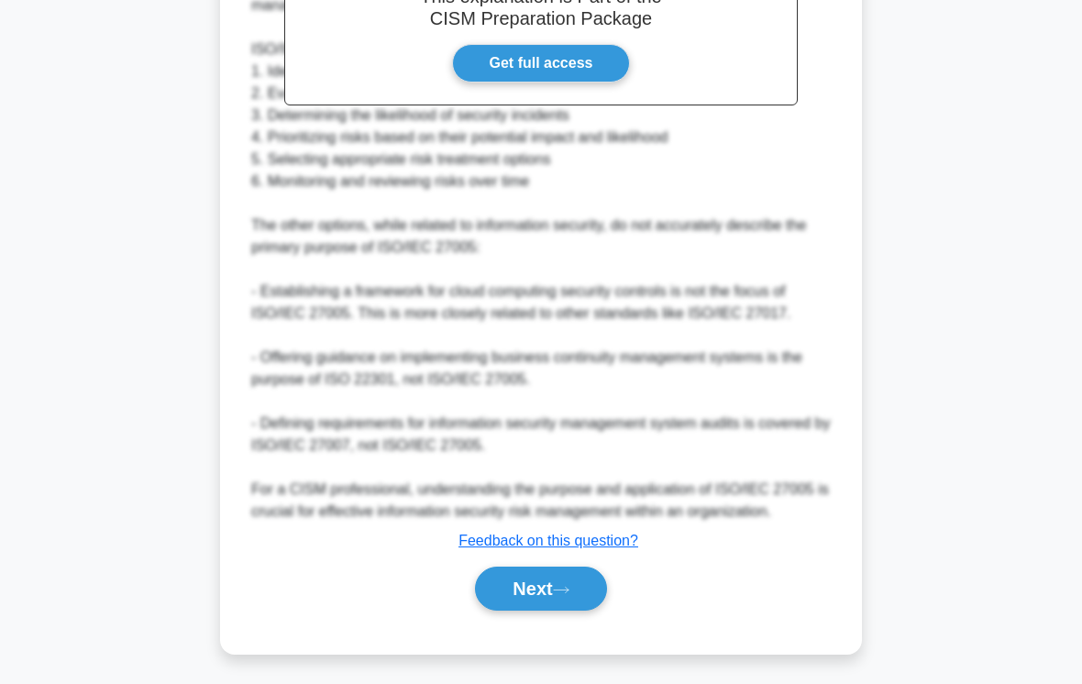
scroll to position [618, 0]
click at [549, 611] on button "Next" at bounding box center [540, 589] width 131 height 44
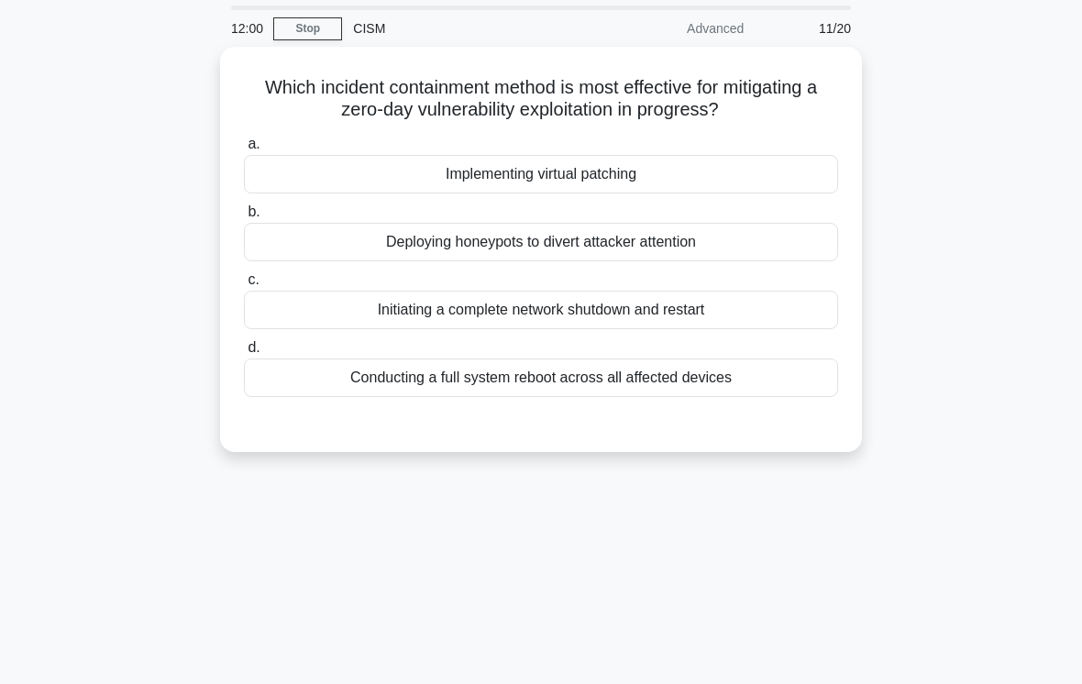
scroll to position [56, 0]
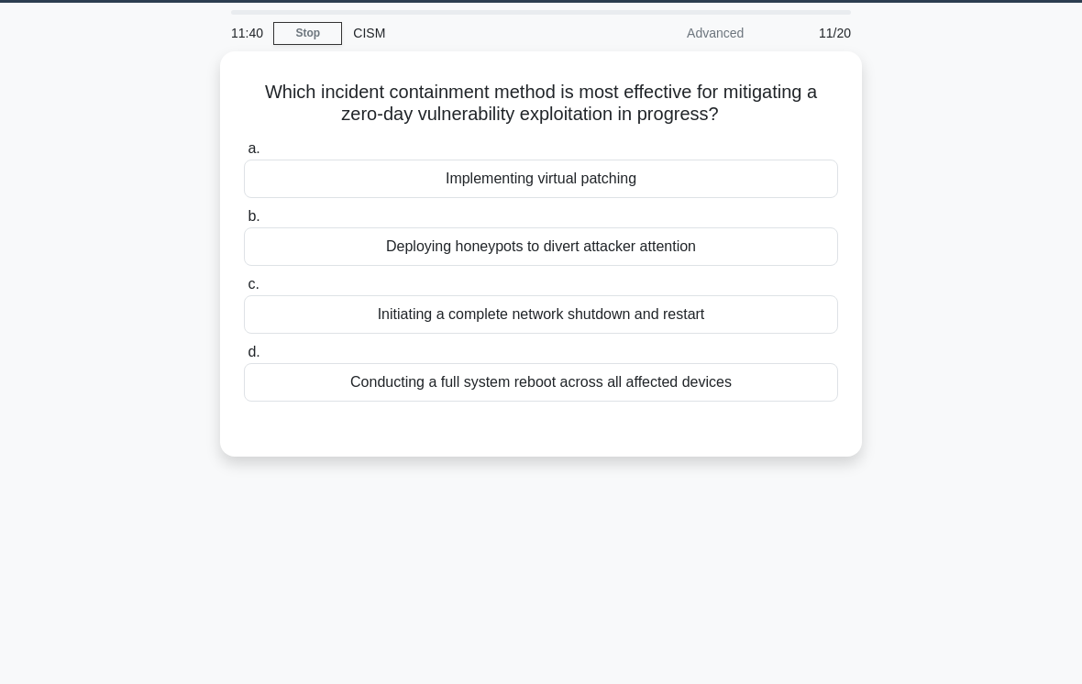
click at [751, 398] on div "Conducting a full system reboot across all affected devices" at bounding box center [541, 382] width 594 height 39
click at [244, 359] on input "d. Conducting a full system reboot across all affected devices" at bounding box center [244, 353] width 0 height 12
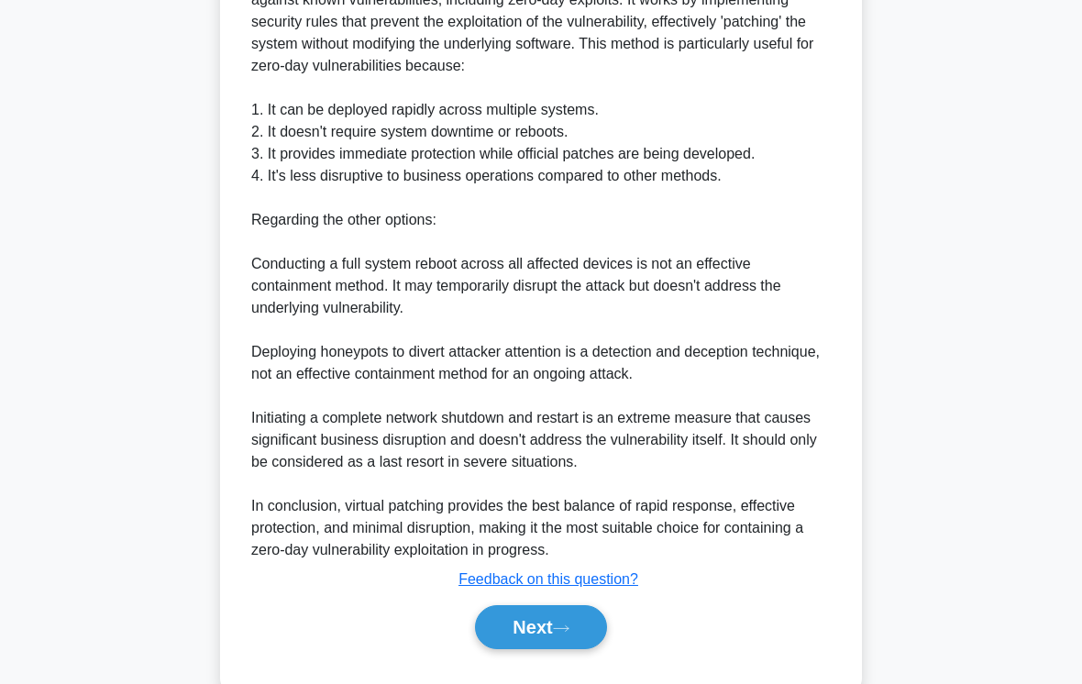
scroll to position [728, 0]
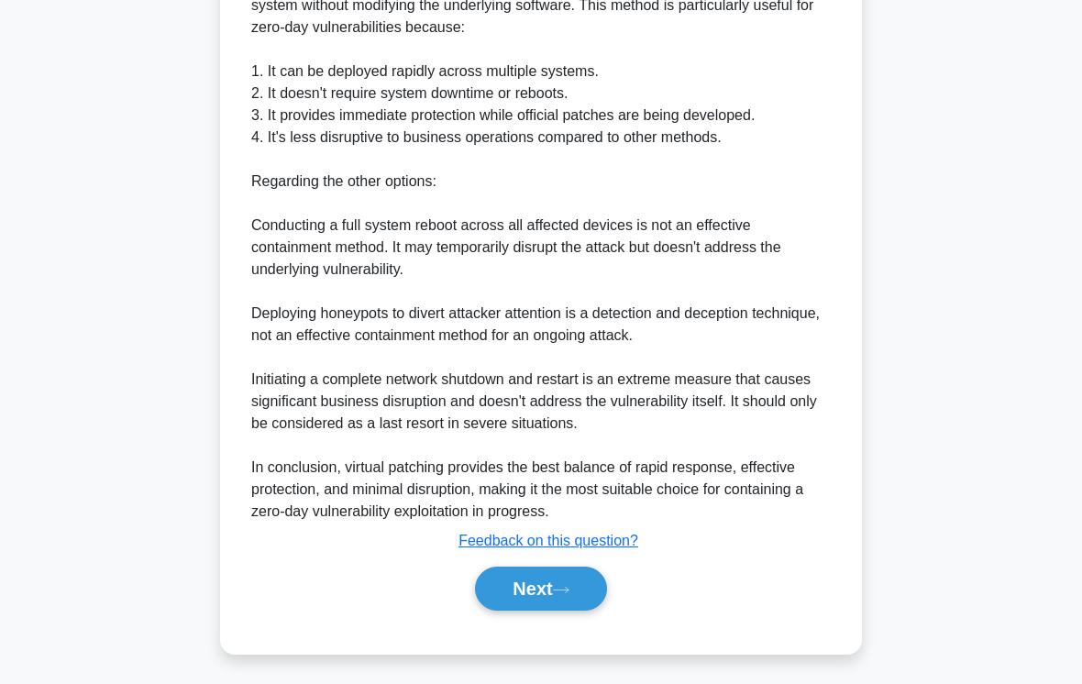
click at [569, 595] on icon at bounding box center [561, 590] width 17 height 10
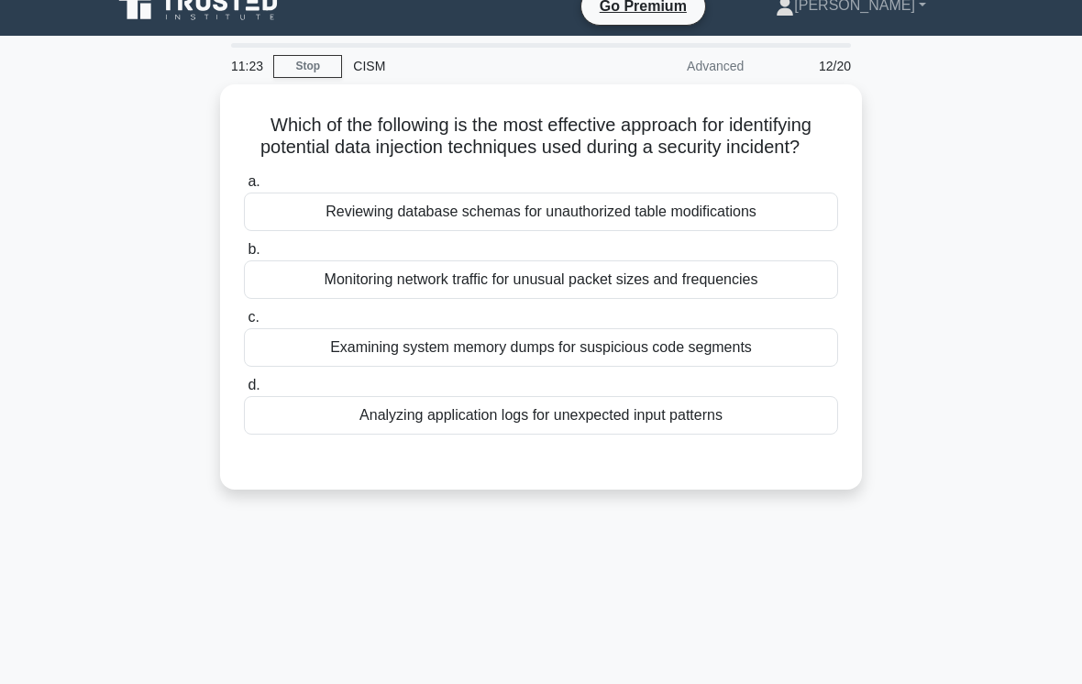
scroll to position [0, 0]
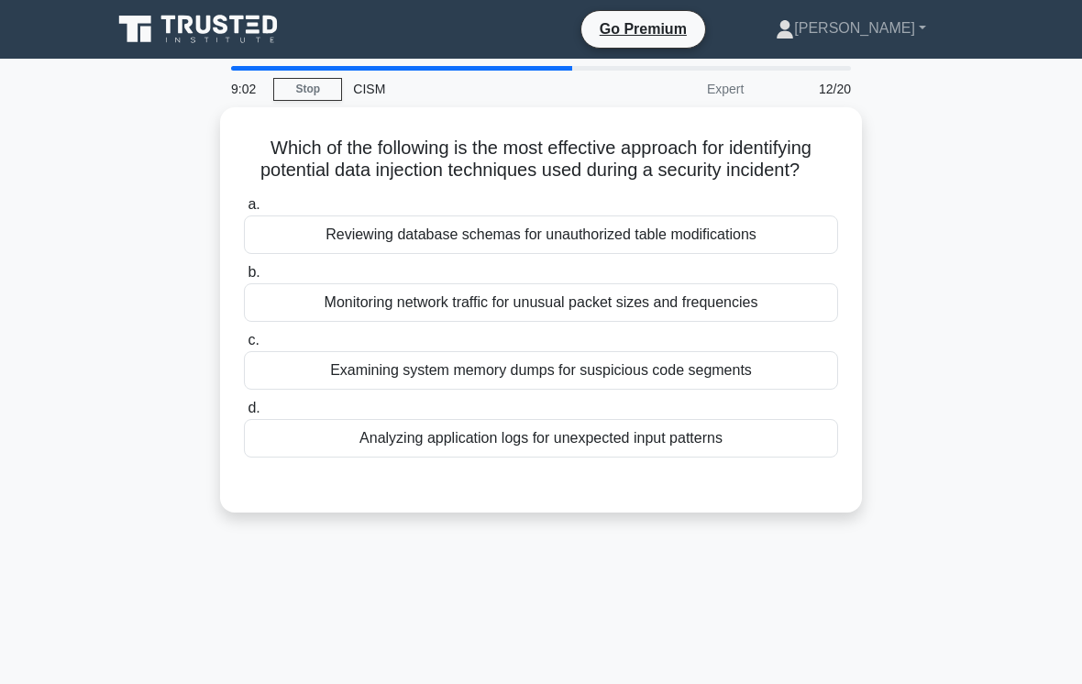
click at [751, 457] on main "9:02 Stop CISM Expert 12/20 Which of the following is the most effective approa…" at bounding box center [541, 525] width 1082 height 932
click at [741, 390] on div "Examining system memory dumps for suspicious code segments" at bounding box center [541, 370] width 594 height 39
click at [244, 347] on input "c. Examining system memory dumps for suspicious code segments" at bounding box center [244, 341] width 0 height 12
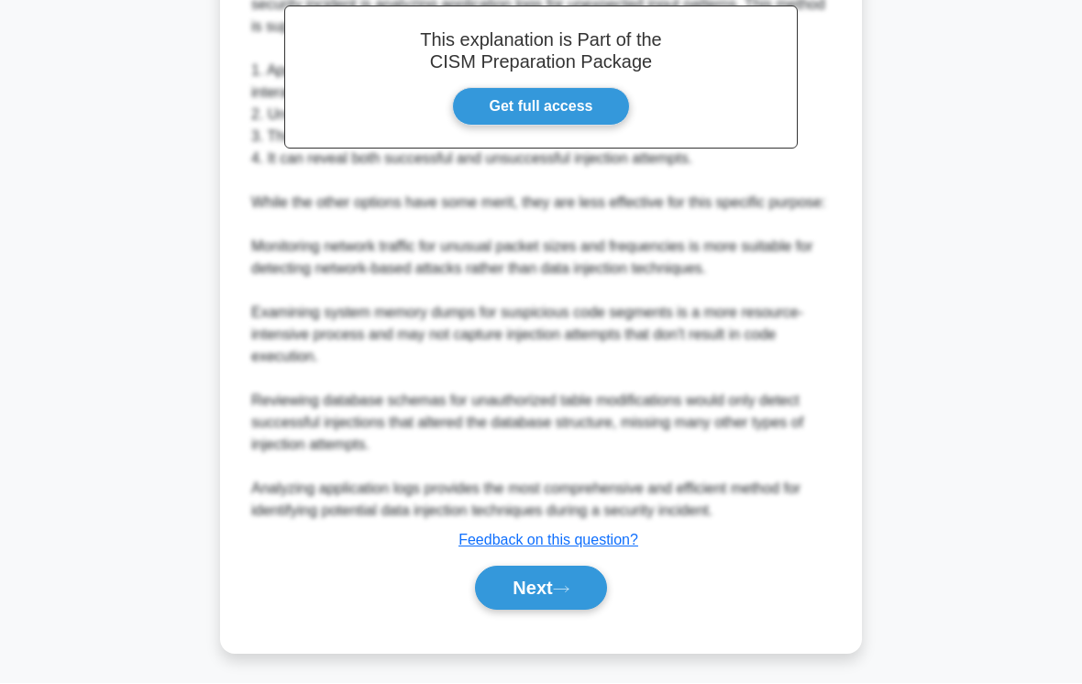
scroll to position [640, 0]
click at [587, 611] on button "Next" at bounding box center [540, 589] width 131 height 44
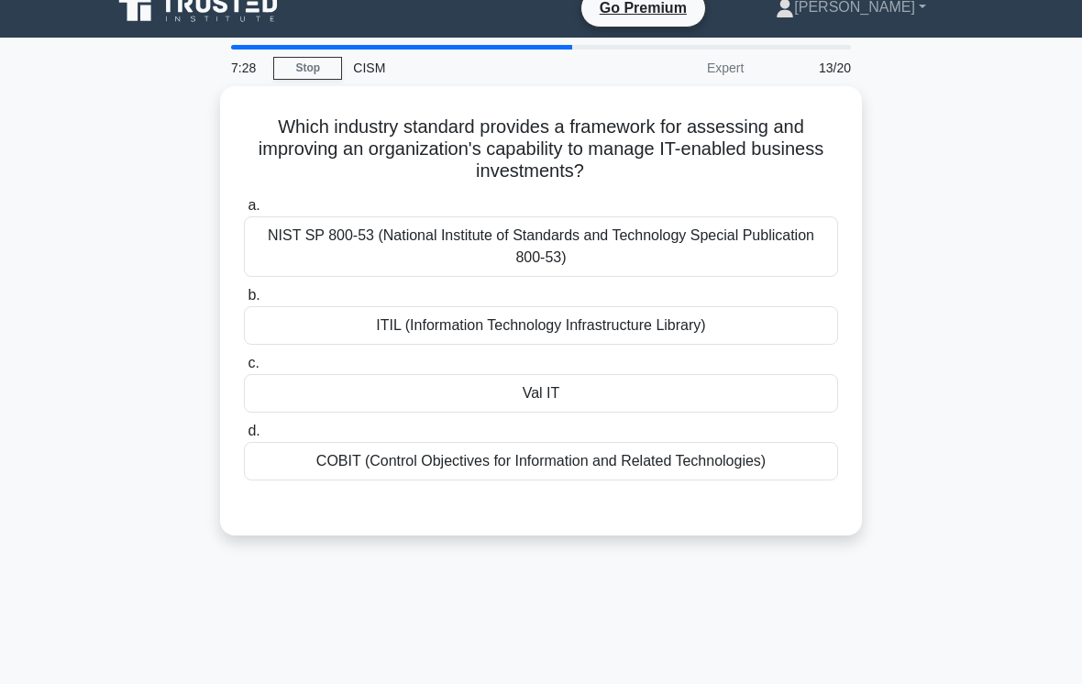
scroll to position [17, 0]
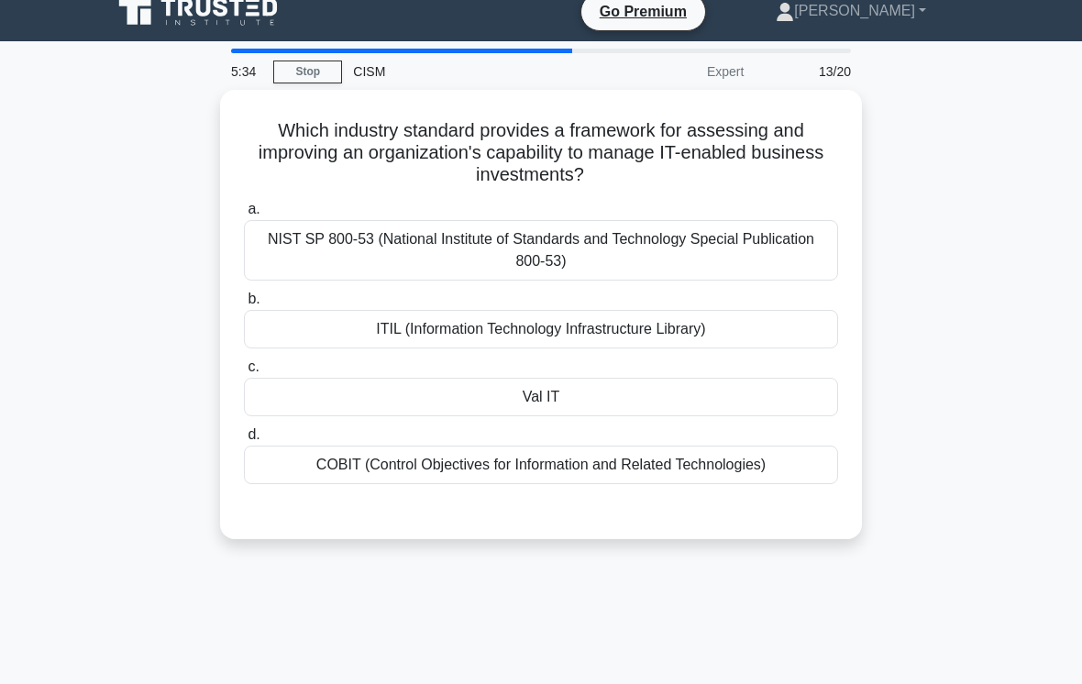
click at [751, 333] on div "ITIL (Information Technology Infrastructure Library)" at bounding box center [541, 329] width 594 height 39
click at [244, 305] on input "b. ITIL (Information Technology Infrastructure Library)" at bounding box center [244, 299] width 0 height 12
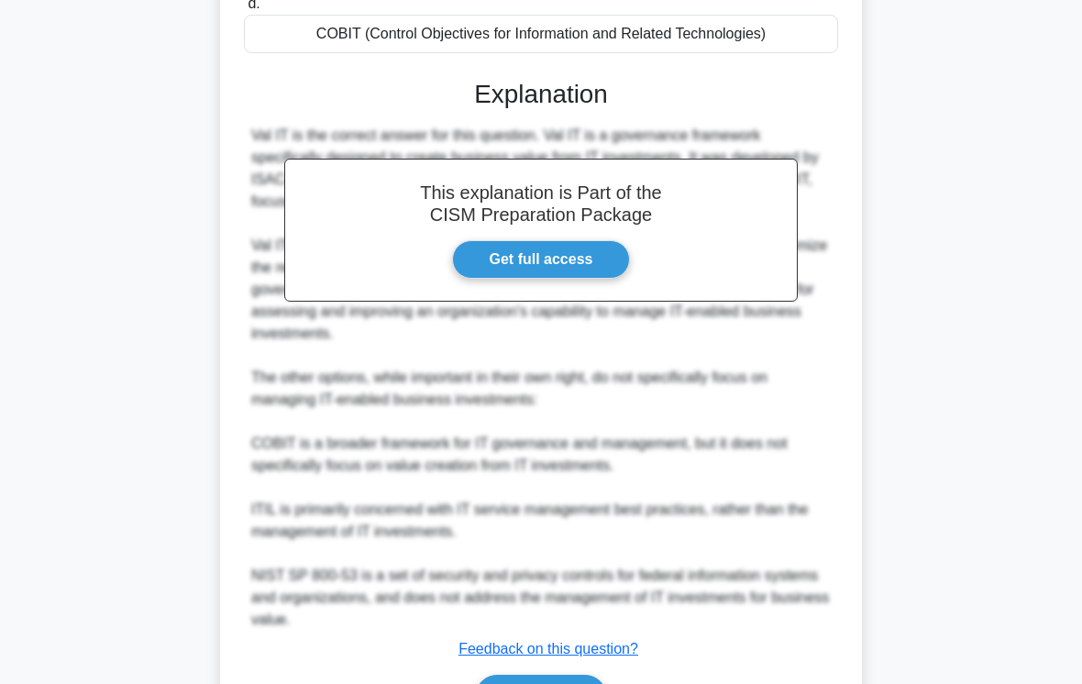
scroll to position [552, 0]
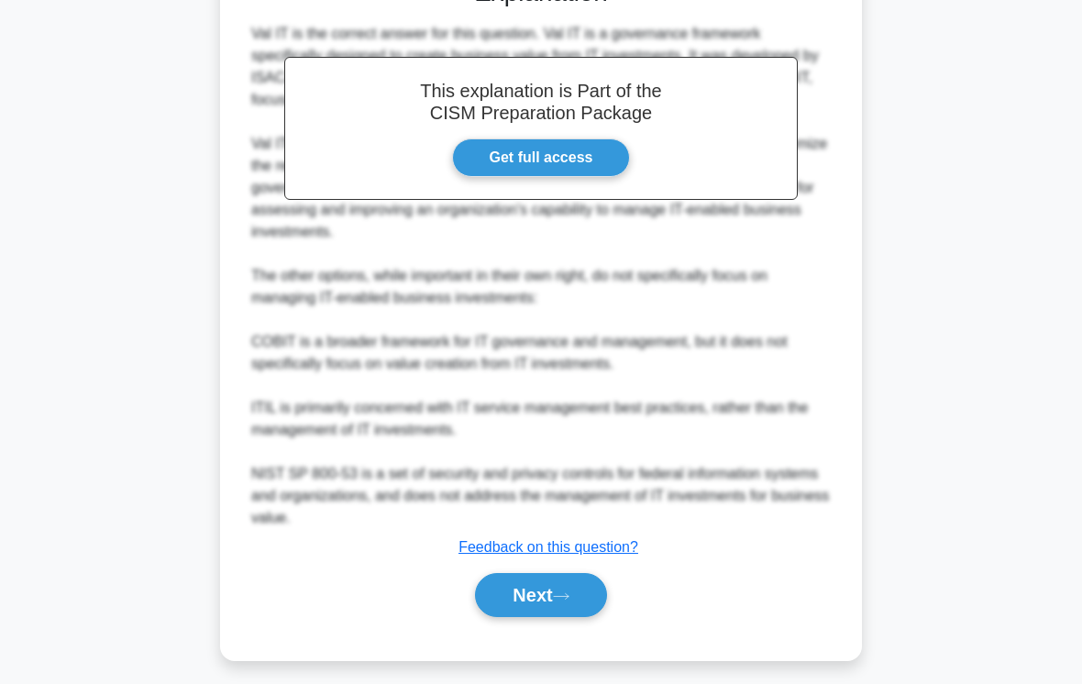
click at [576, 608] on button "Next" at bounding box center [540, 595] width 131 height 44
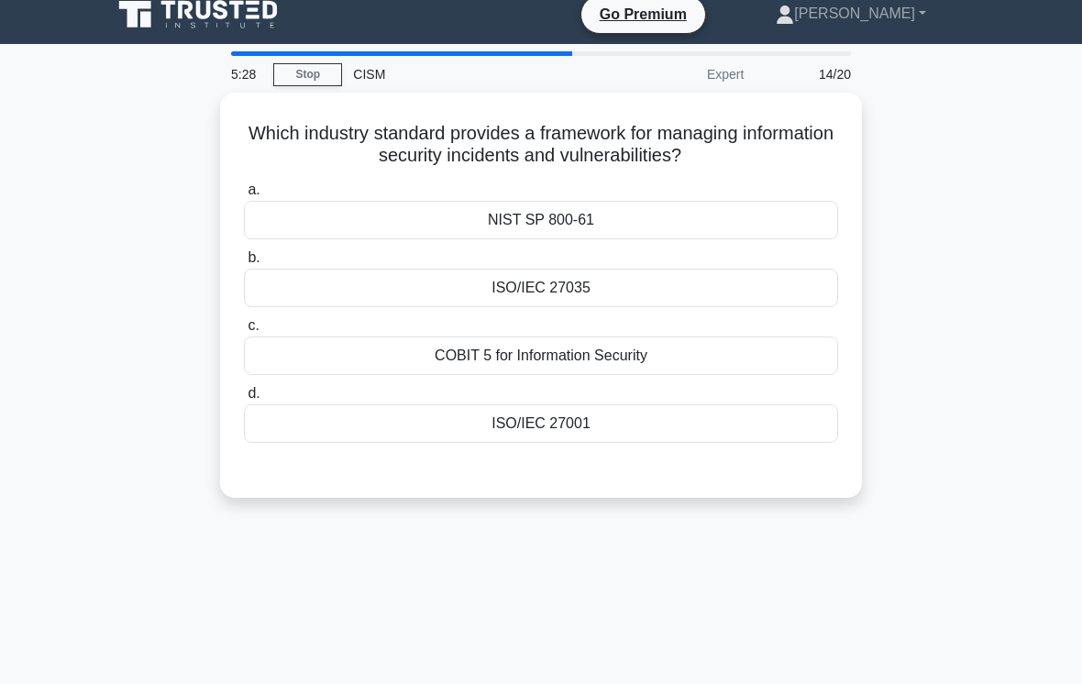
scroll to position [9, 0]
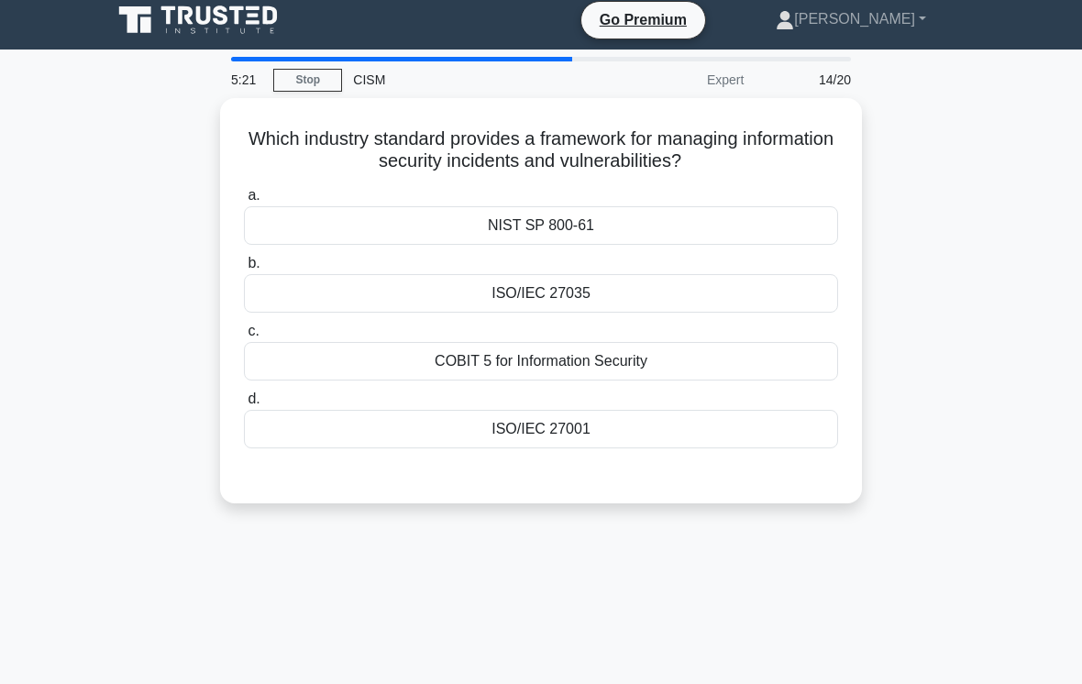
click at [714, 371] on div "COBIT 5 for Information Security" at bounding box center [541, 361] width 594 height 39
click at [244, 337] on input "c. COBIT 5 for Information Security" at bounding box center [244, 332] width 0 height 12
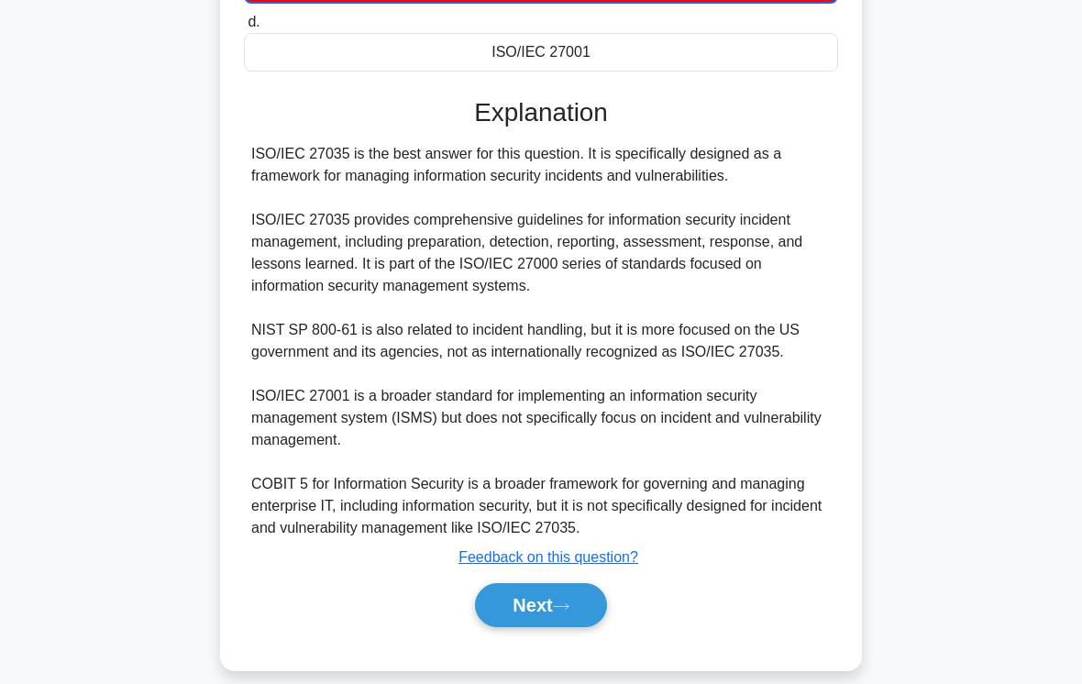
scroll to position [420, 0]
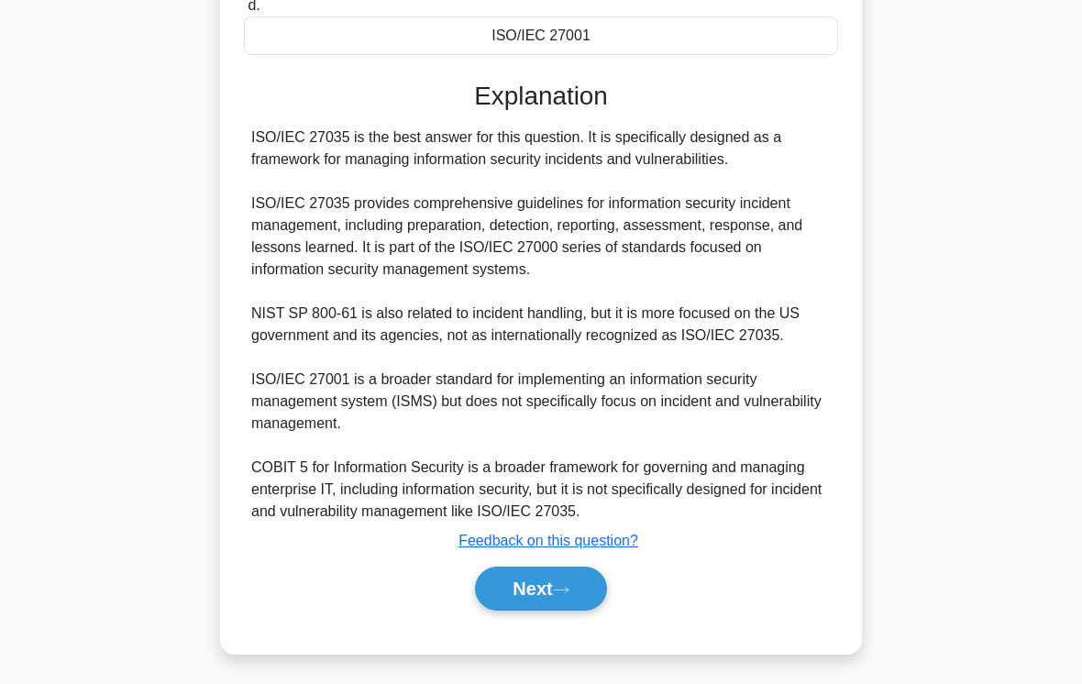
click at [583, 611] on button "Next" at bounding box center [540, 589] width 131 height 44
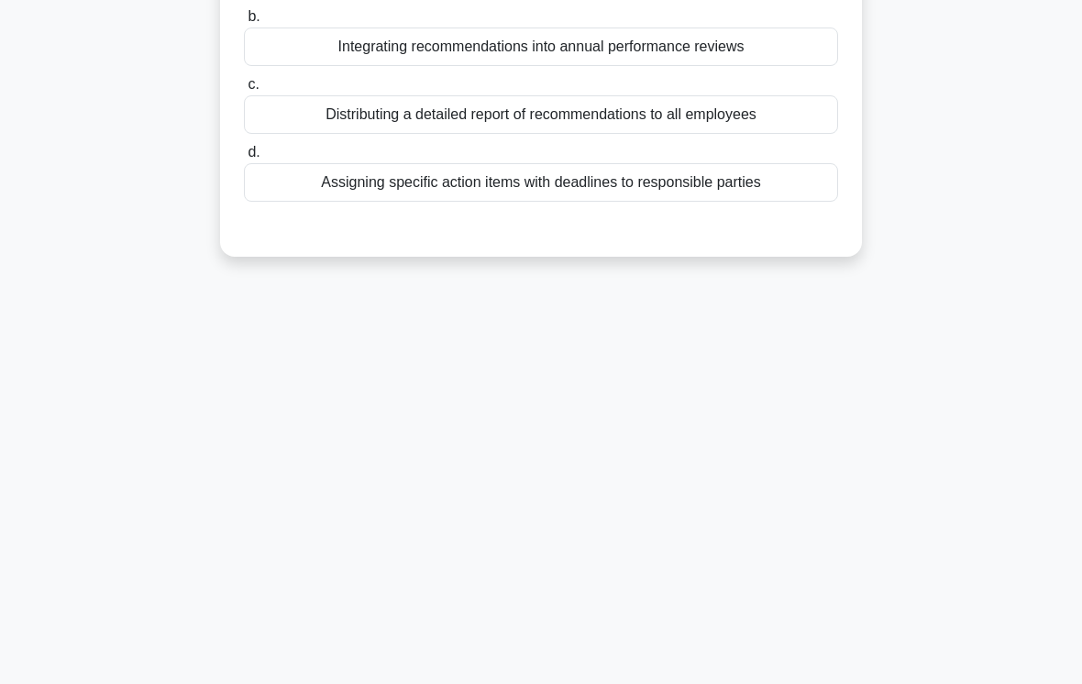
click at [580, 614] on div "4:48 Stop CISM Expert 15/20 Which of the following is the most effective method…" at bounding box center [541, 246] width 880 height 917
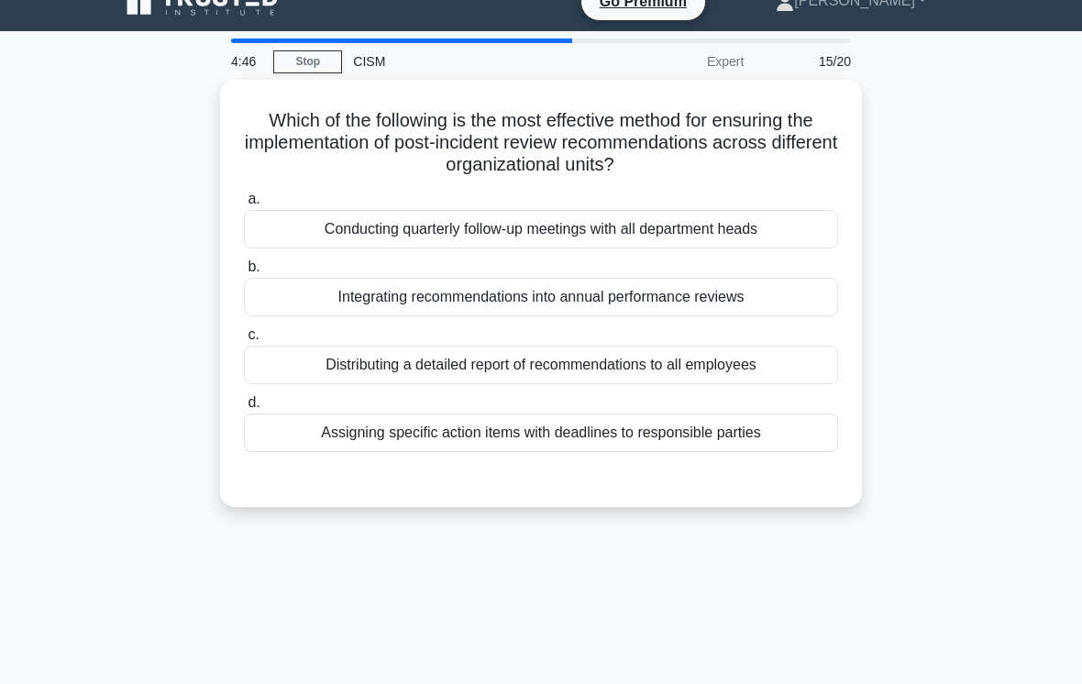
scroll to position [25, 0]
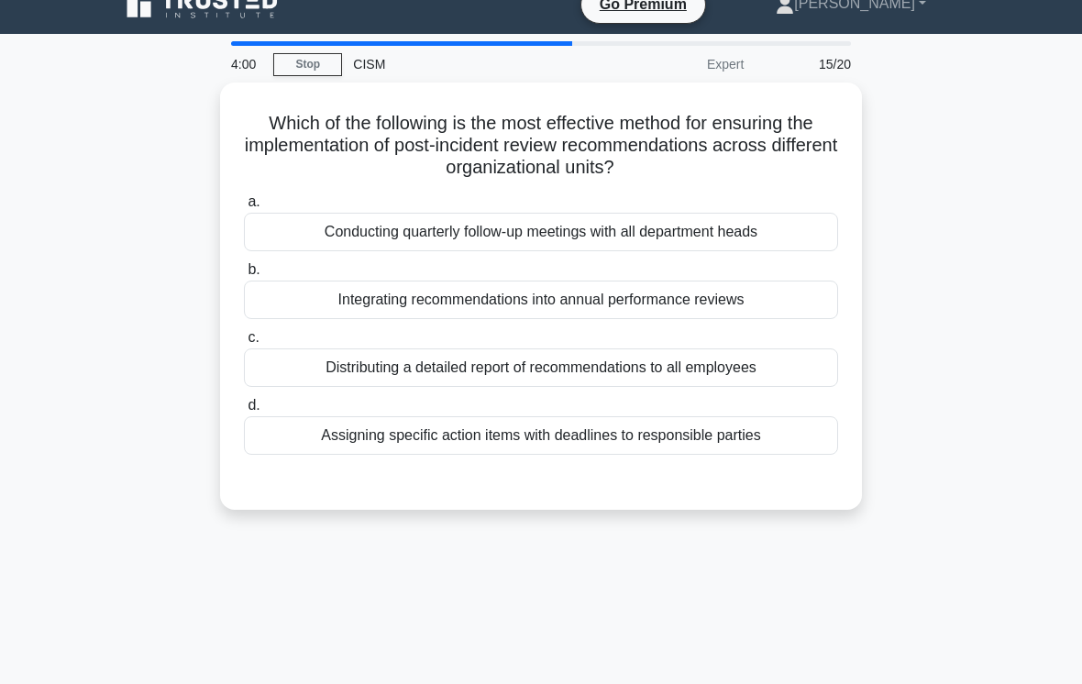
click at [719, 217] on div "Conducting quarterly follow-up meetings with all department heads" at bounding box center [541, 232] width 594 height 39
click at [244, 208] on input "a. Conducting quarterly follow-up meetings with all department heads" at bounding box center [244, 202] width 0 height 12
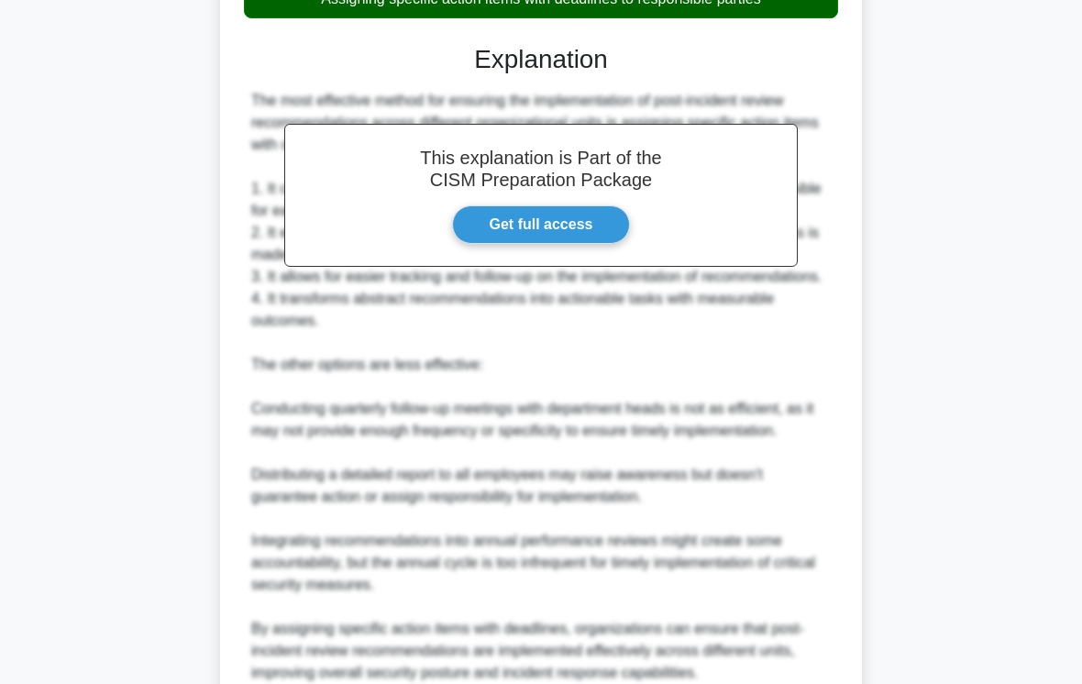
scroll to position [684, 0]
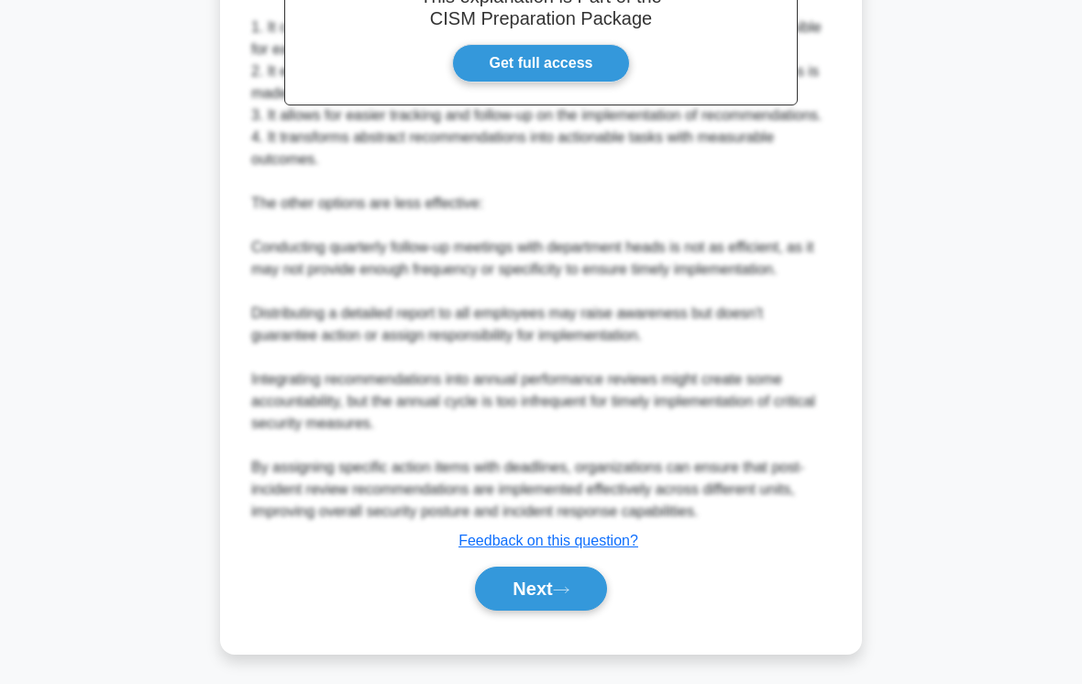
click at [559, 611] on button "Next" at bounding box center [540, 589] width 131 height 44
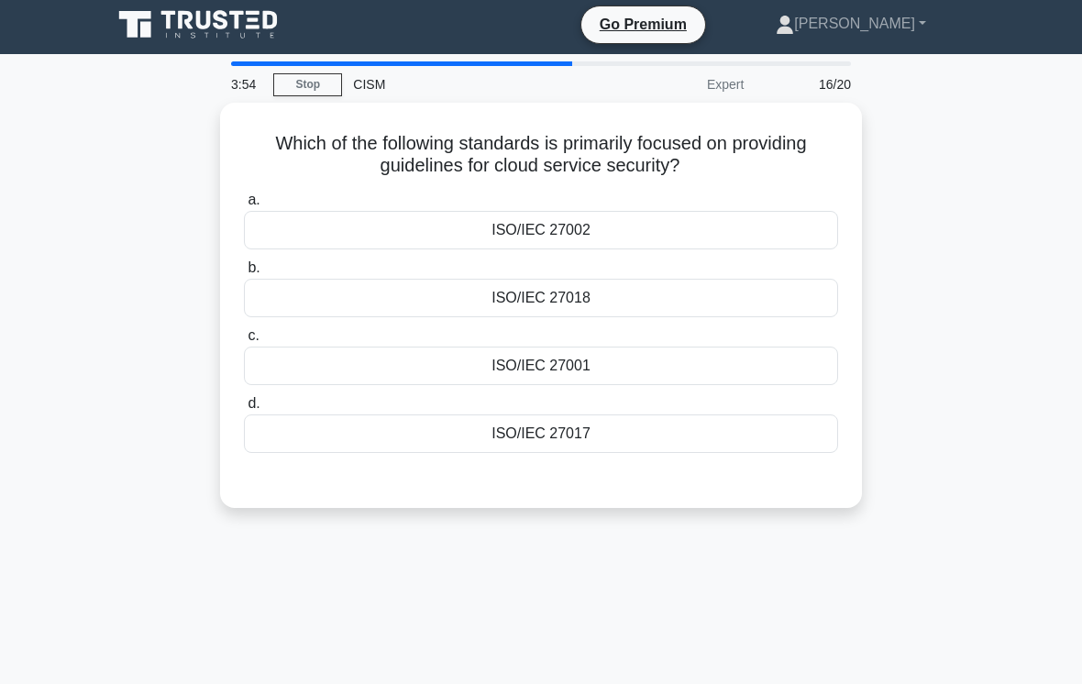
scroll to position [6, 0]
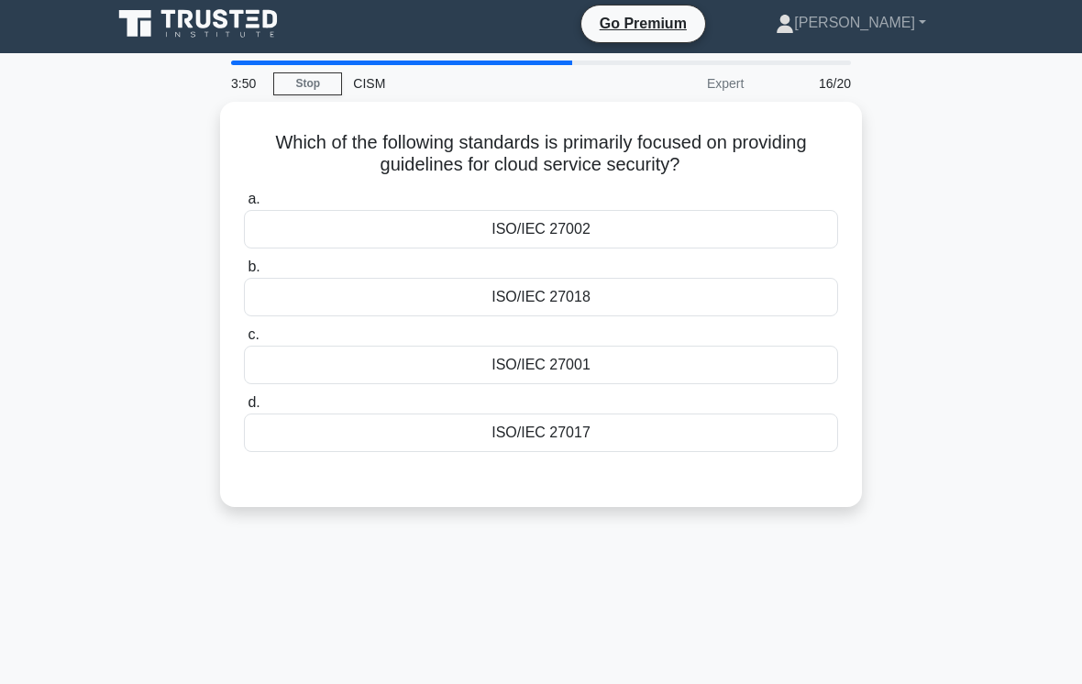
click at [729, 289] on div "ISO/IEC 27018" at bounding box center [541, 297] width 594 height 39
click at [244, 273] on input "b. ISO/IEC 27018" at bounding box center [244, 267] width 0 height 12
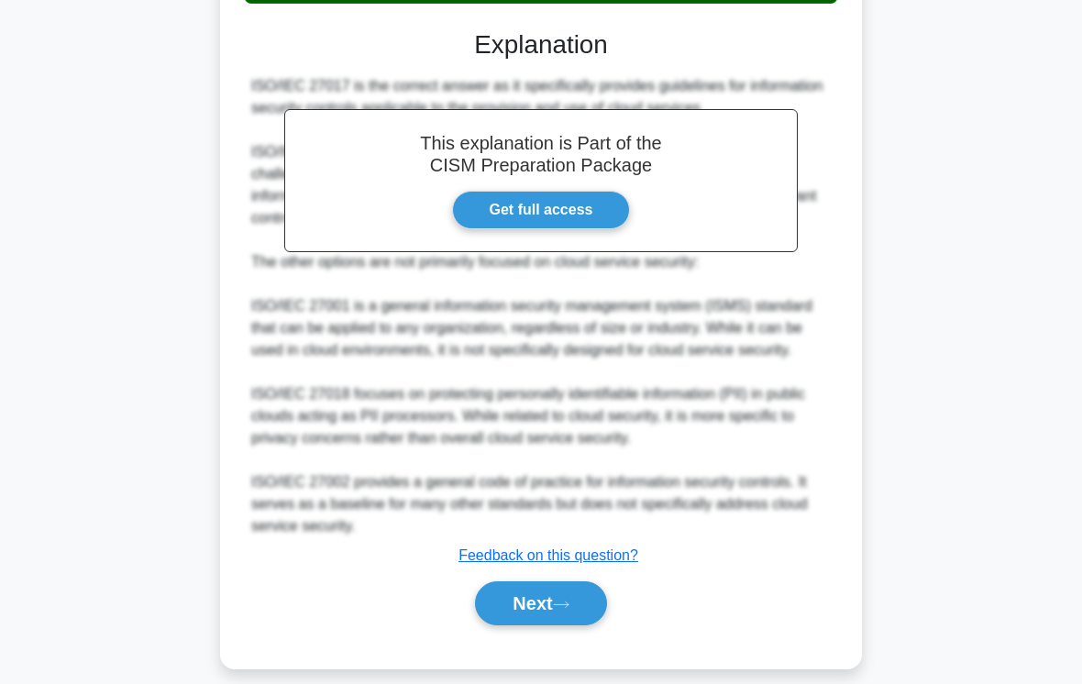
scroll to position [486, 0]
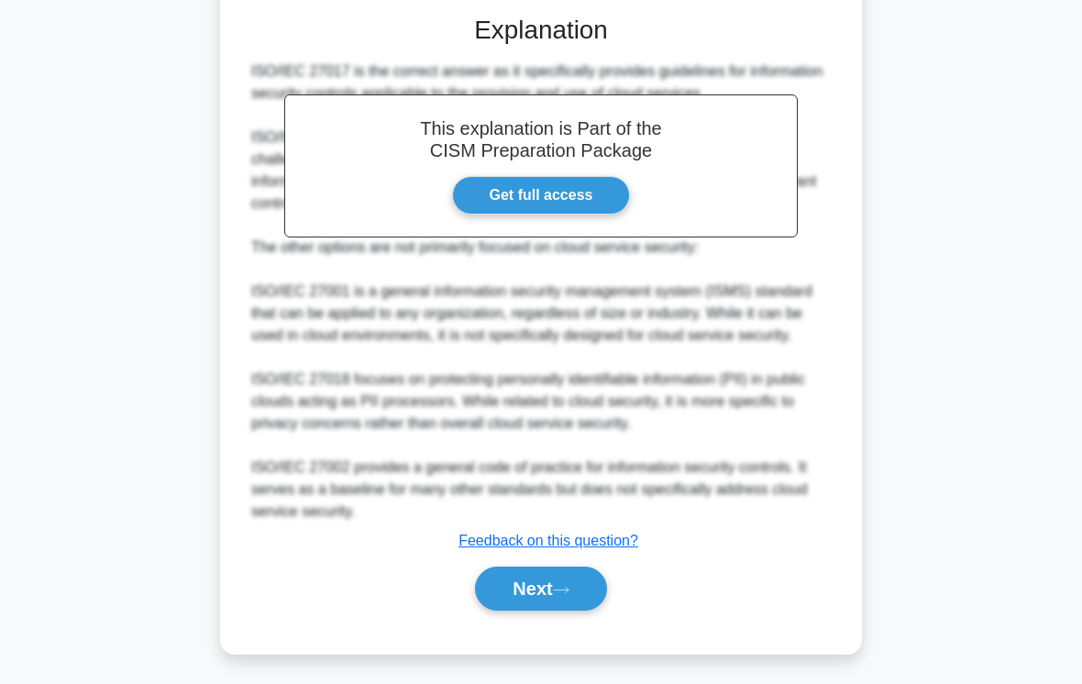
click at [562, 595] on icon at bounding box center [561, 590] width 17 height 10
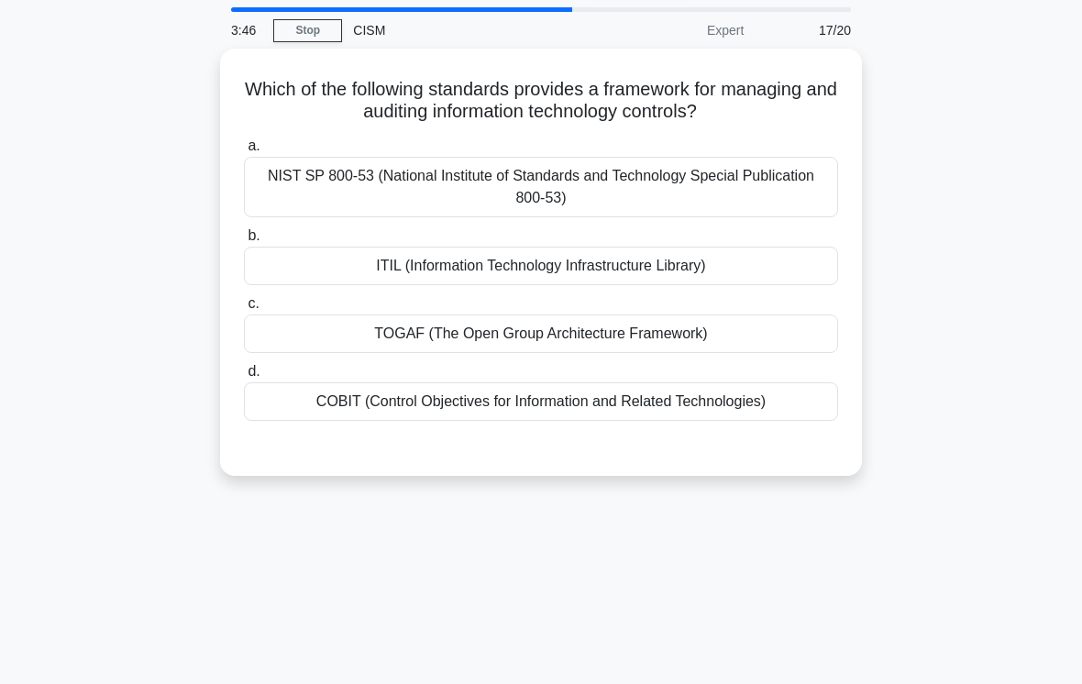
scroll to position [58, 0]
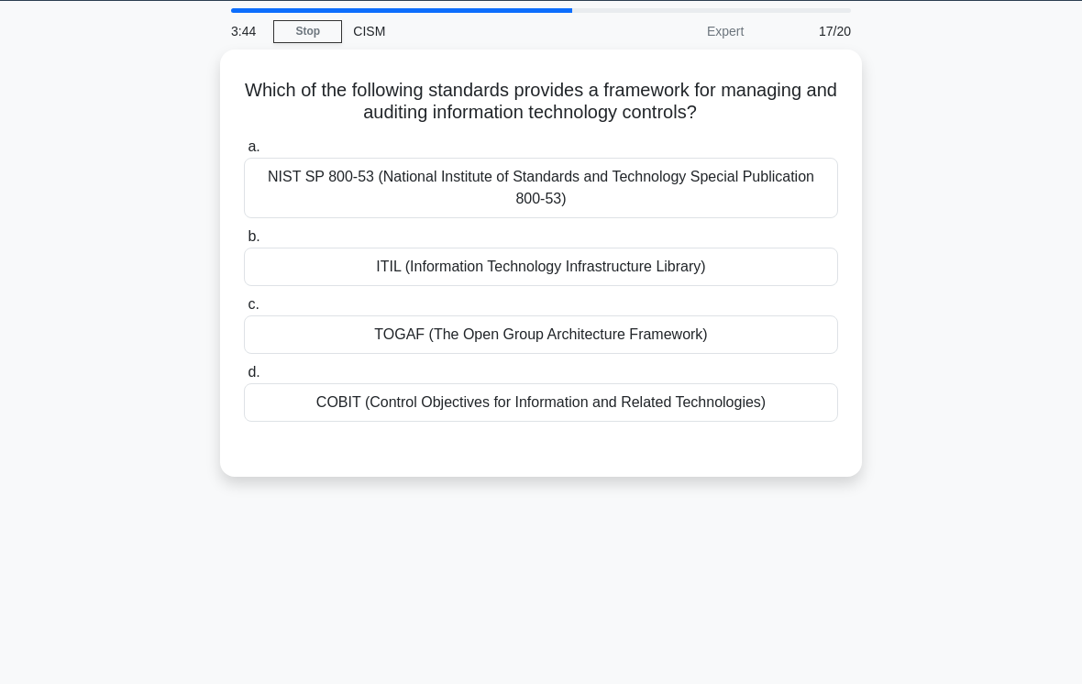
click at [751, 193] on div "NIST SP 800-53 (National Institute of Standards and Technology Special Publicat…" at bounding box center [541, 188] width 594 height 61
click at [244, 153] on input "a. NIST SP 800-53 (National Institute of Standards and Technology Special Publi…" at bounding box center [244, 147] width 0 height 12
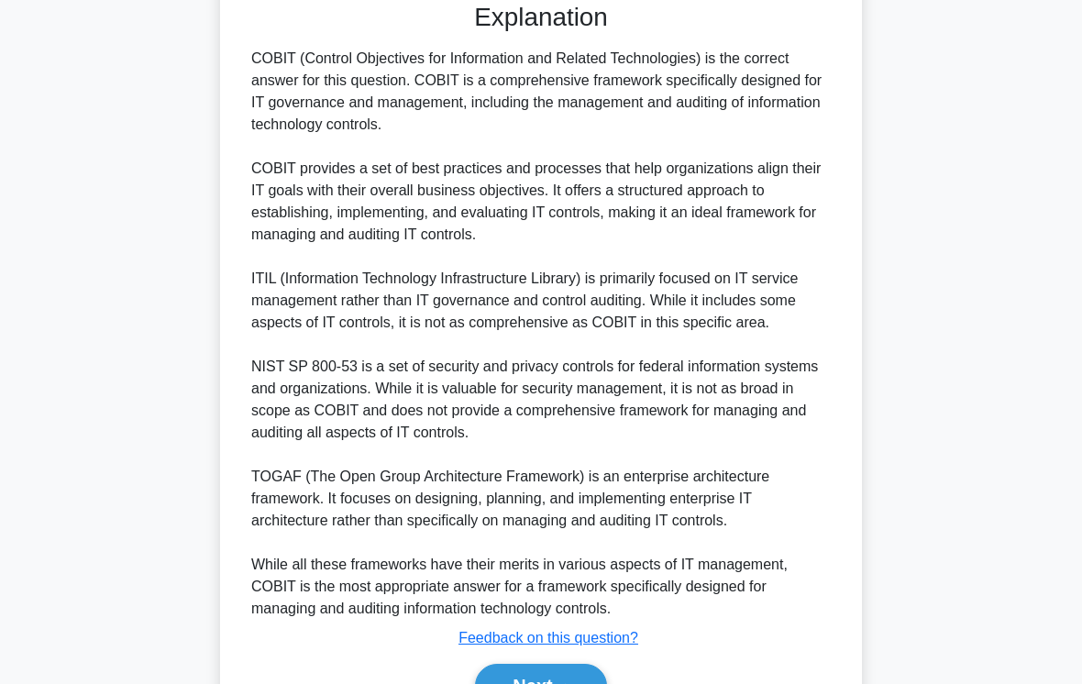
scroll to position [662, 0]
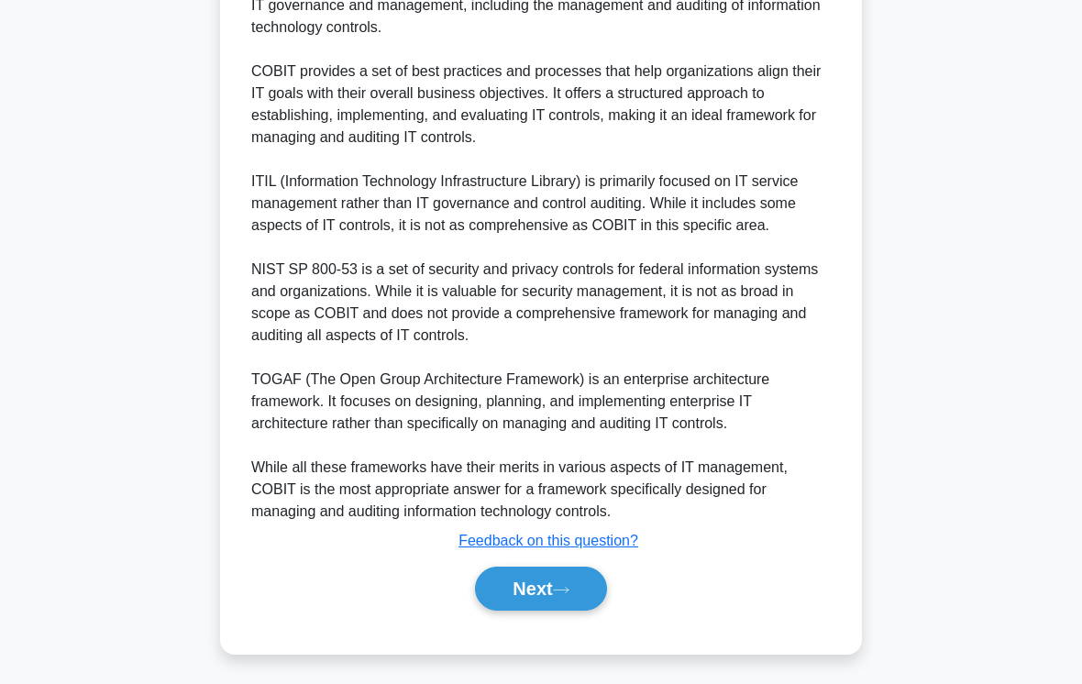
click at [565, 611] on button "Next" at bounding box center [540, 589] width 131 height 44
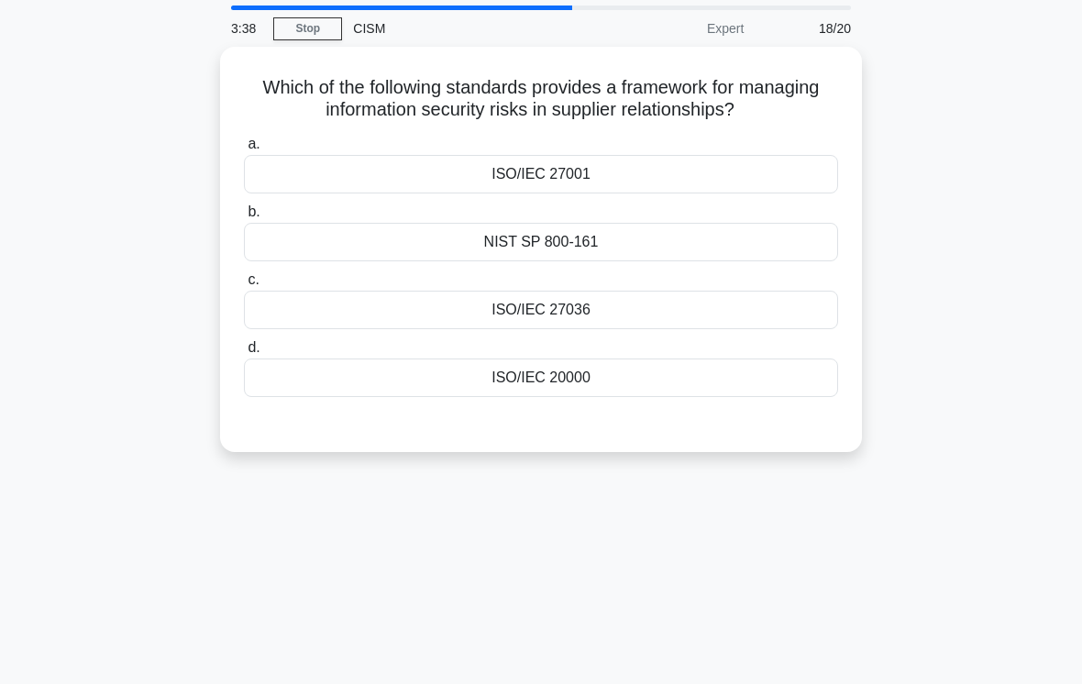
scroll to position [51, 0]
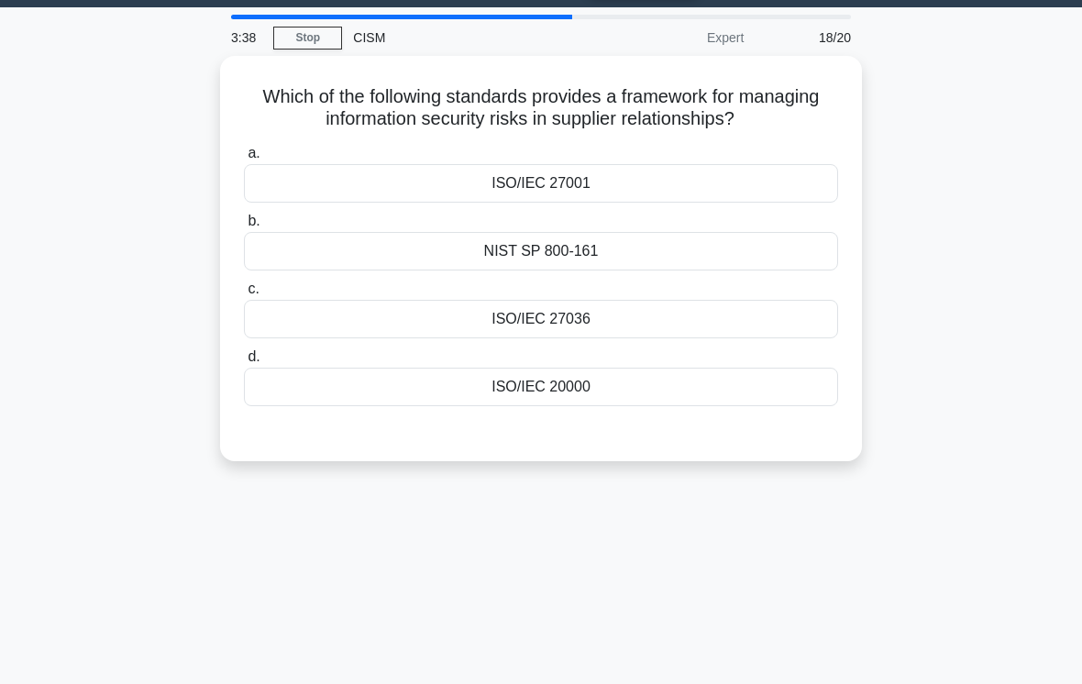
click at [683, 200] on div "a. ISO/IEC 27001 b. NIST SP 800-161 c. d." at bounding box center [541, 273] width 616 height 271
click at [739, 254] on div "NIST SP 800-161" at bounding box center [541, 251] width 594 height 39
click at [244, 227] on input "b. NIST SP 800-161" at bounding box center [244, 221] width 0 height 12
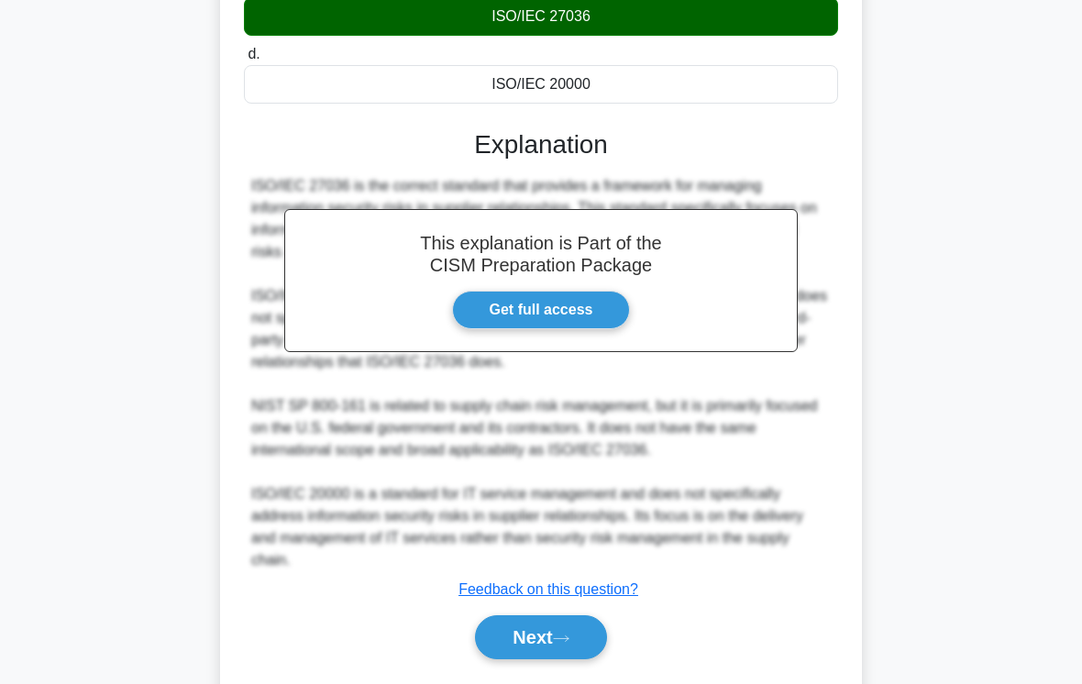
scroll to position [442, 0]
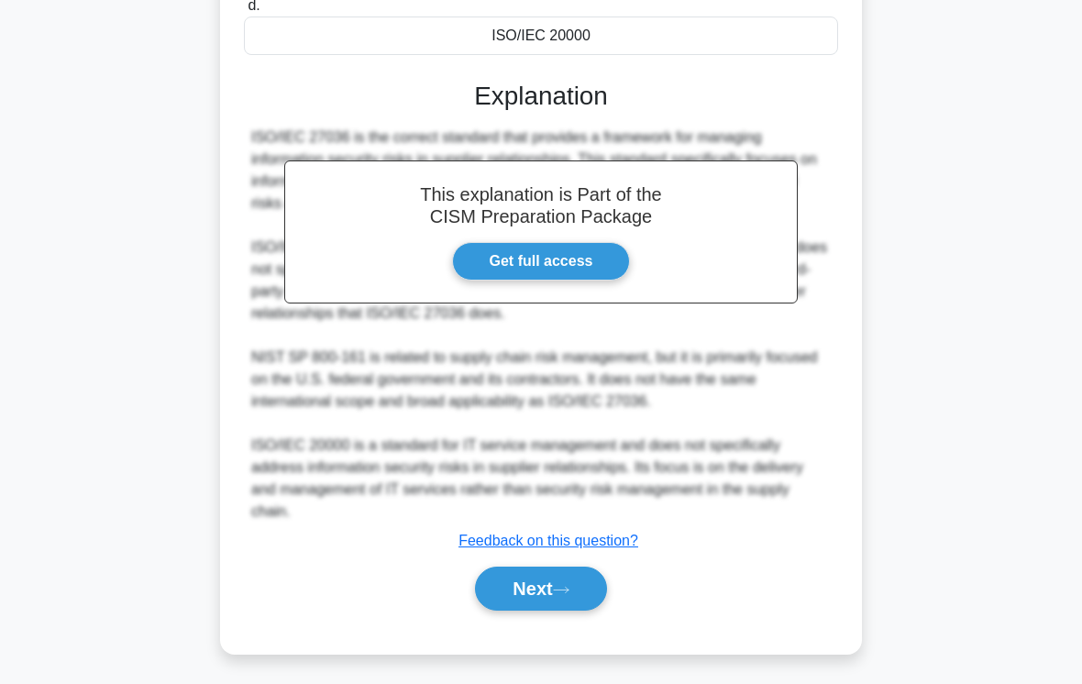
click at [585, 611] on button "Next" at bounding box center [540, 589] width 131 height 44
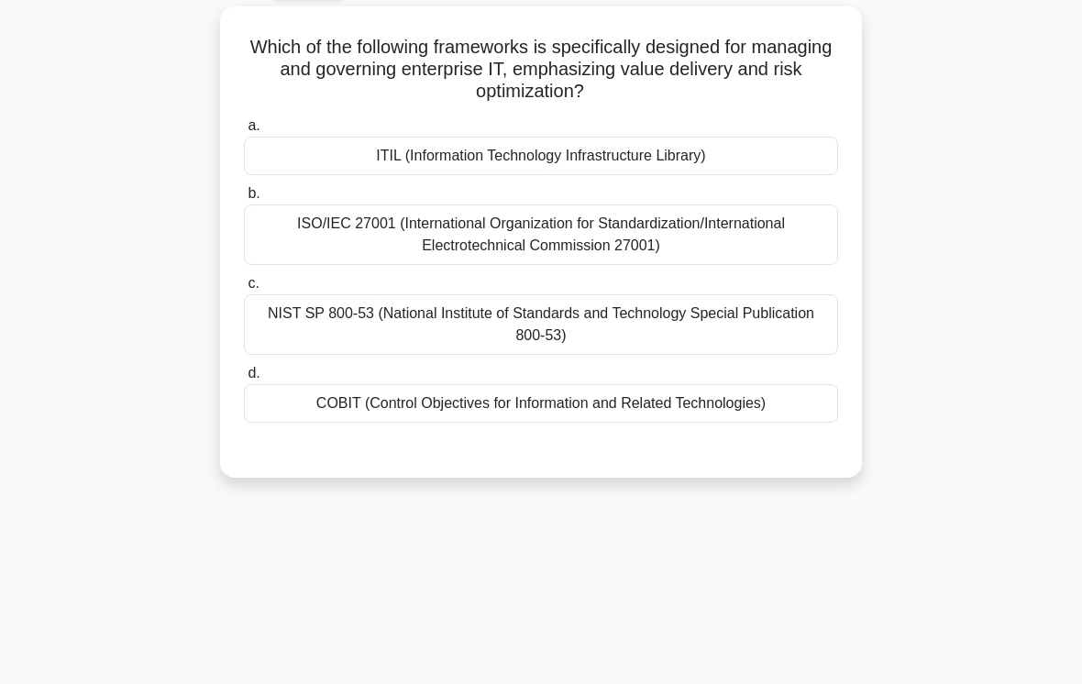
scroll to position [0, 0]
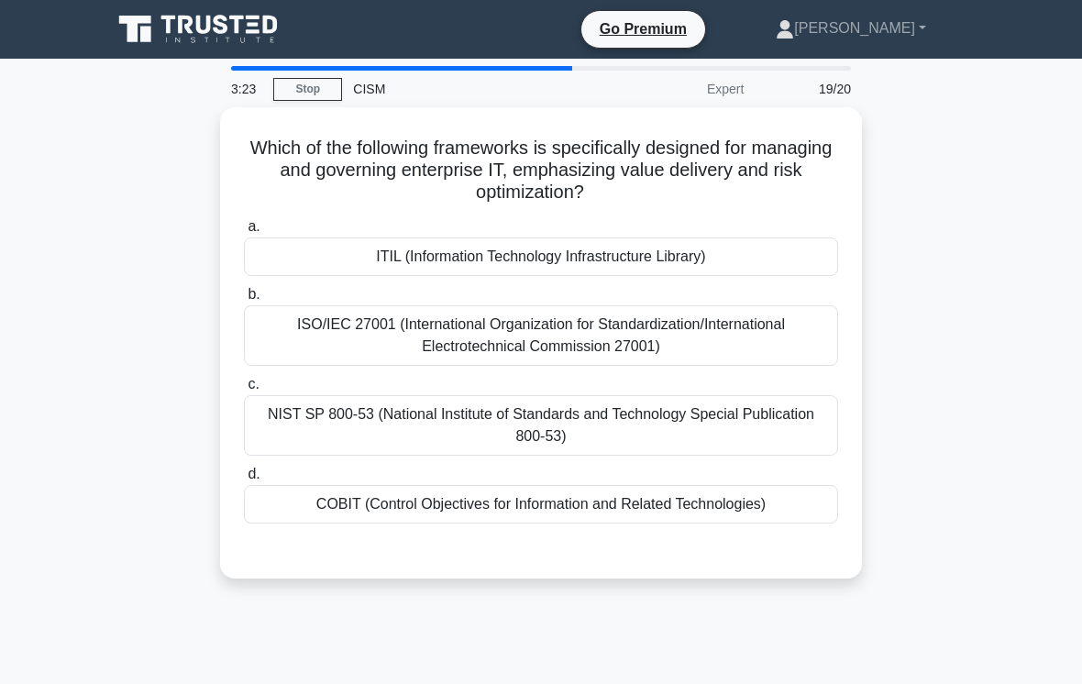
click at [738, 319] on div "ISO/IEC 27001 (International Organization for Standardization/International Ele…" at bounding box center [541, 335] width 594 height 61
click at [244, 301] on input "b. ISO/IEC 27001 (International Organization for Standardization/International …" at bounding box center [244, 295] width 0 height 12
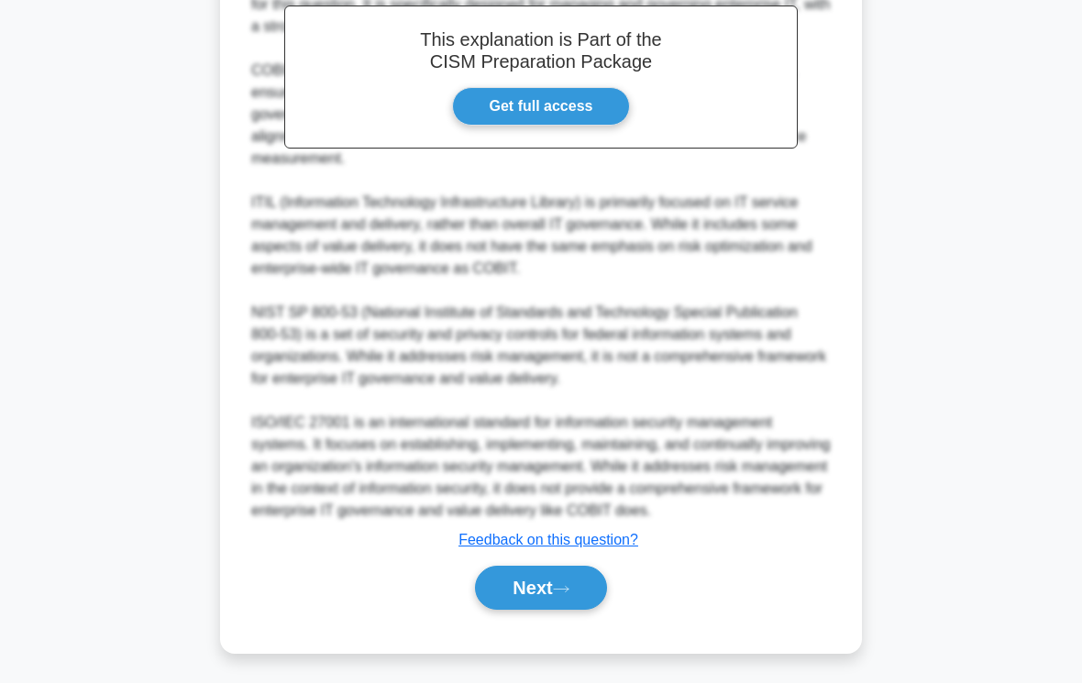
scroll to position [662, 0]
click at [576, 611] on button "Next" at bounding box center [540, 589] width 131 height 44
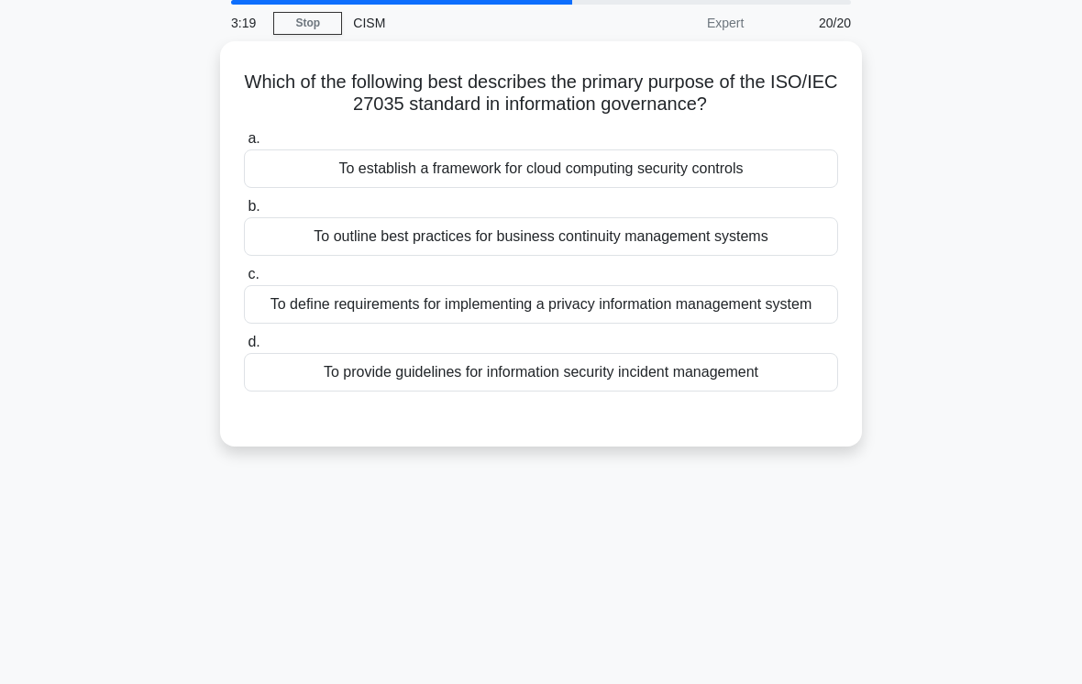
scroll to position [0, 0]
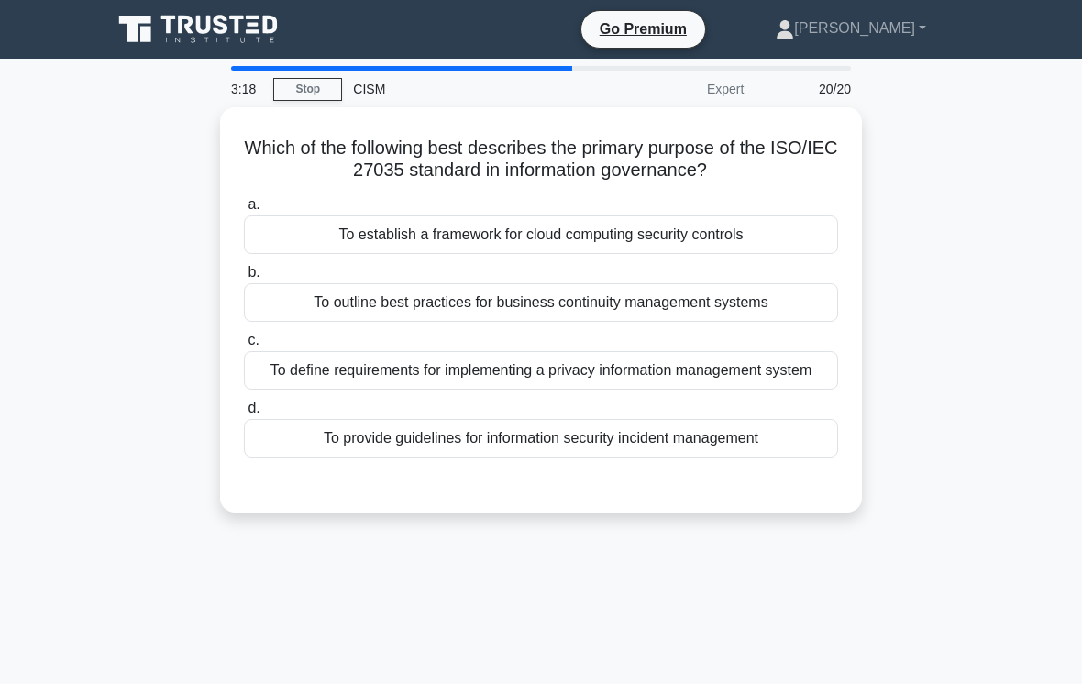
click at [742, 248] on div "To establish a framework for cloud computing security controls" at bounding box center [541, 234] width 594 height 39
click at [244, 211] on input "a. To establish a framework for cloud computing security controls" at bounding box center [244, 205] width 0 height 12
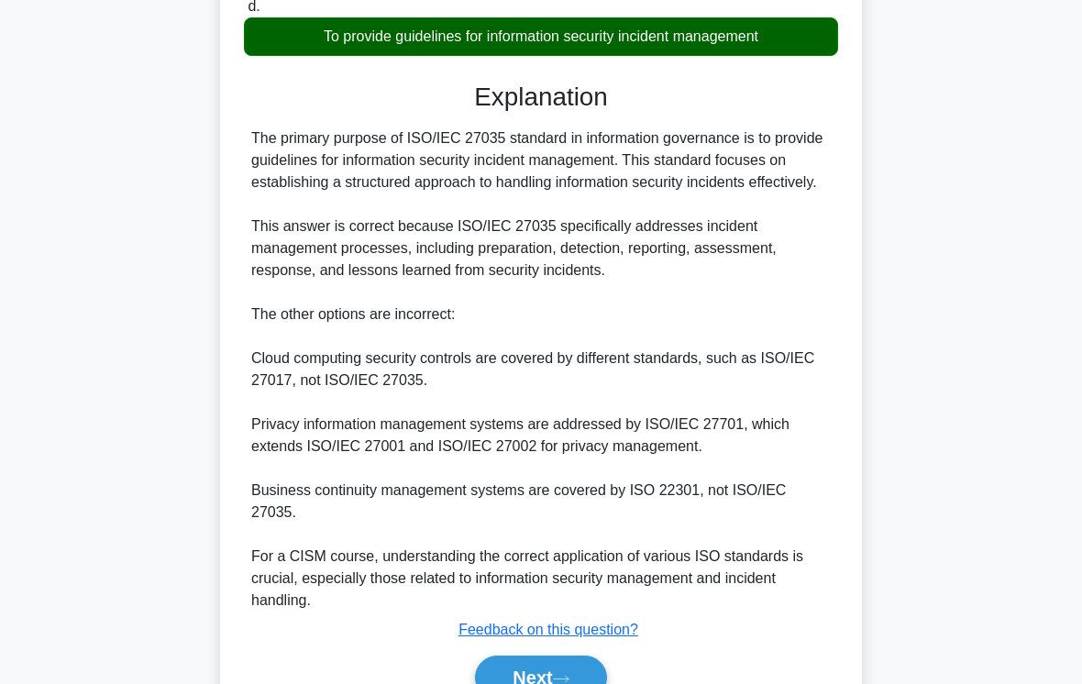
scroll to position [508, 0]
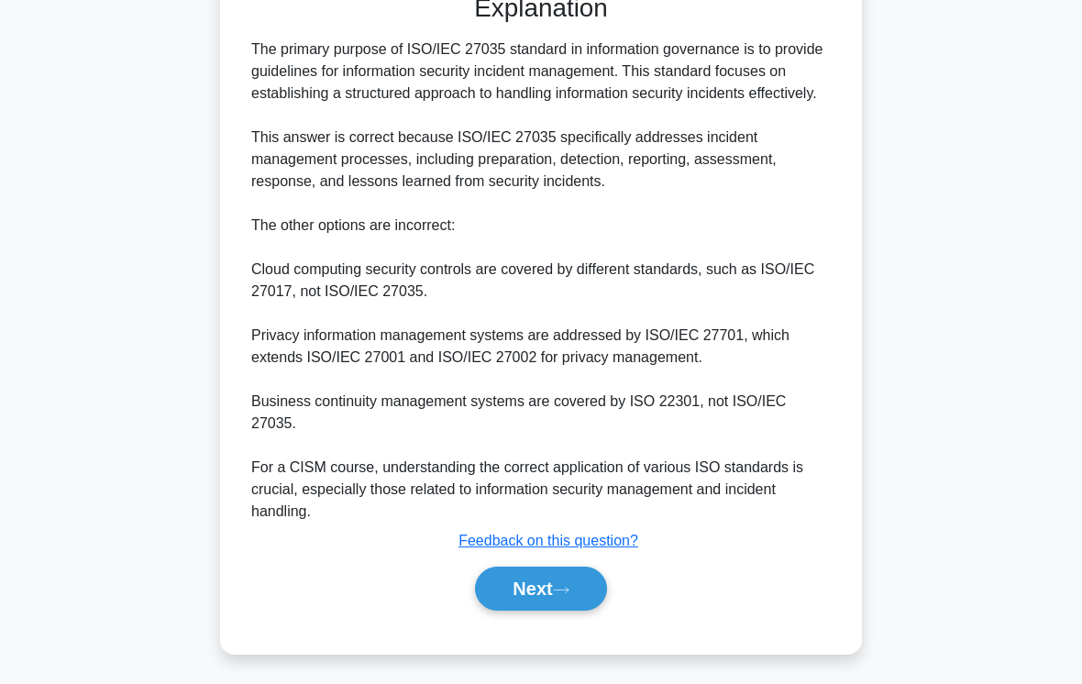
click at [566, 595] on icon at bounding box center [561, 590] width 17 height 10
